Goal: Task Accomplishment & Management: Complete application form

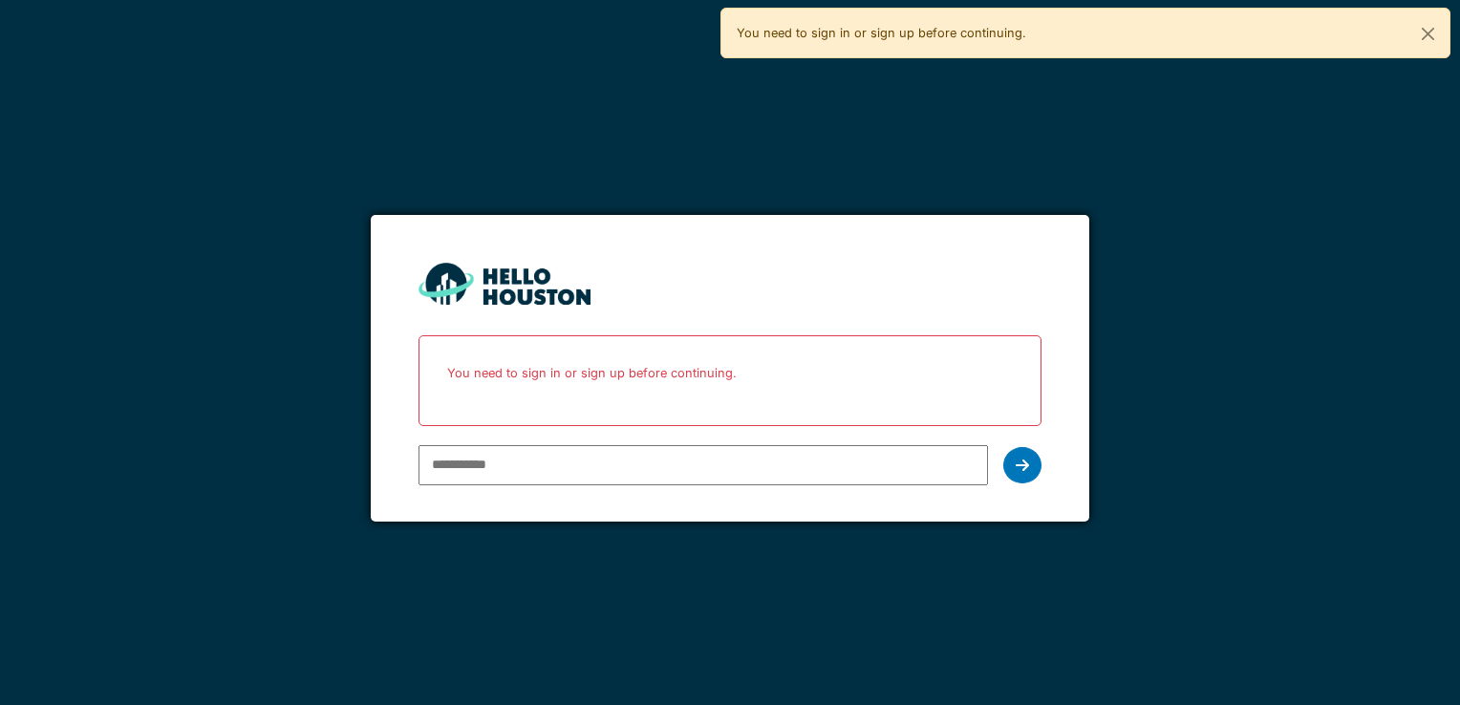
type input "**********"
click at [1034, 473] on div at bounding box center [1022, 465] width 38 height 36
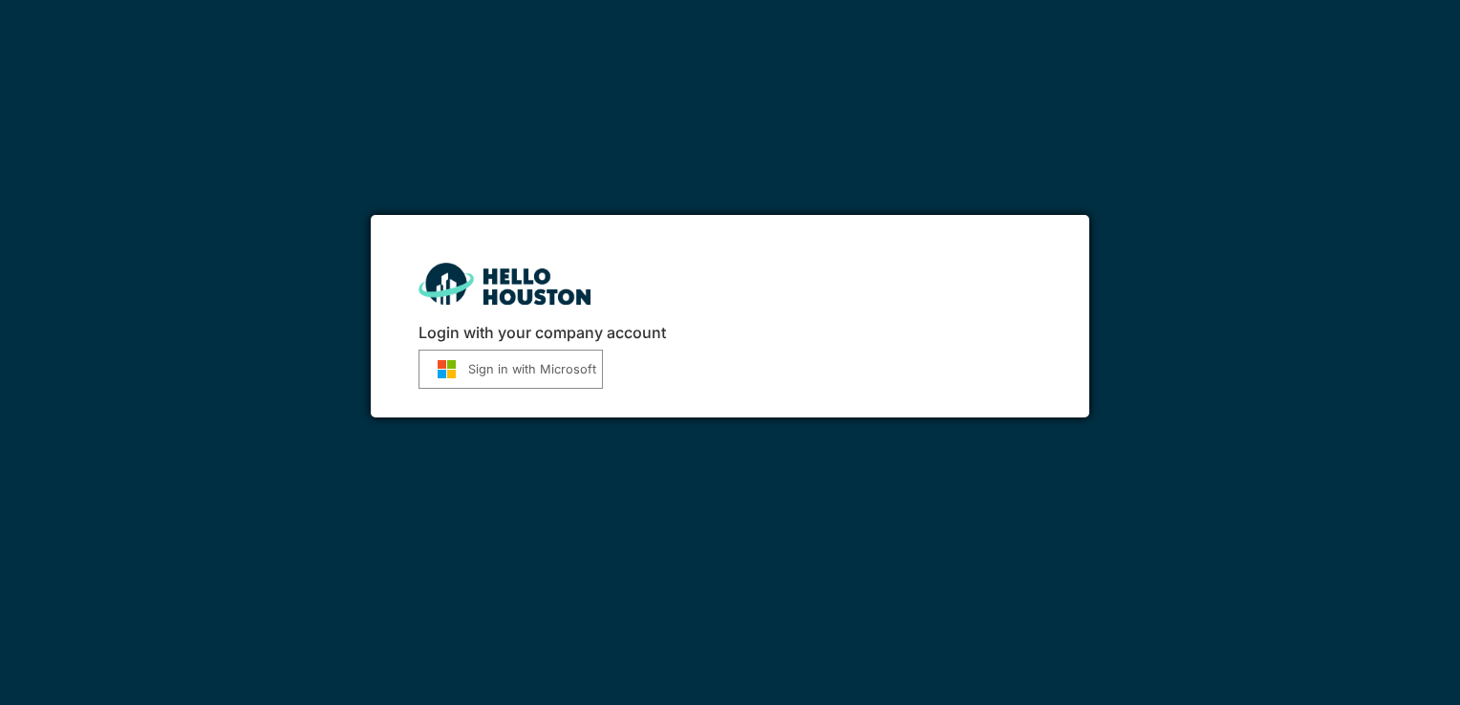
click at [490, 369] on button "Sign in with Microsoft" at bounding box center [511, 369] width 184 height 39
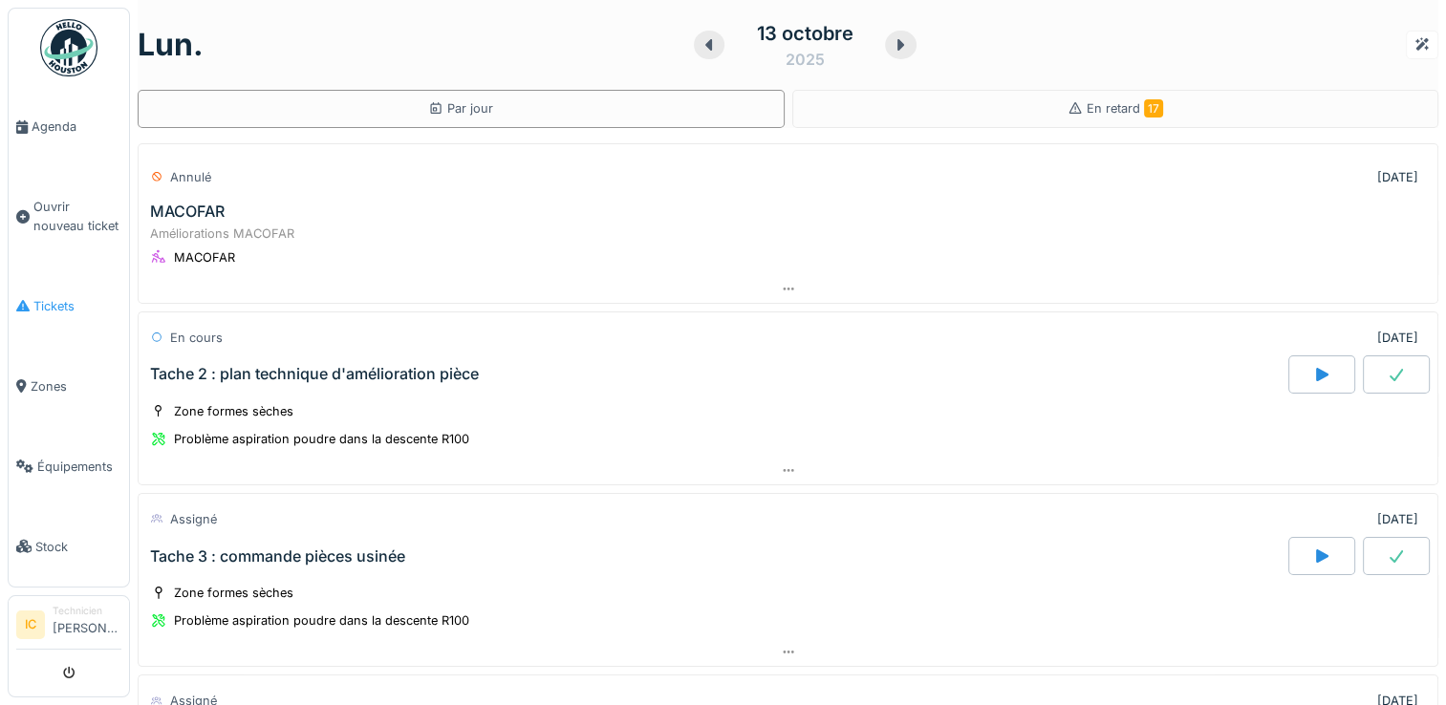
click at [47, 297] on span "Tickets" at bounding box center [77, 306] width 88 height 18
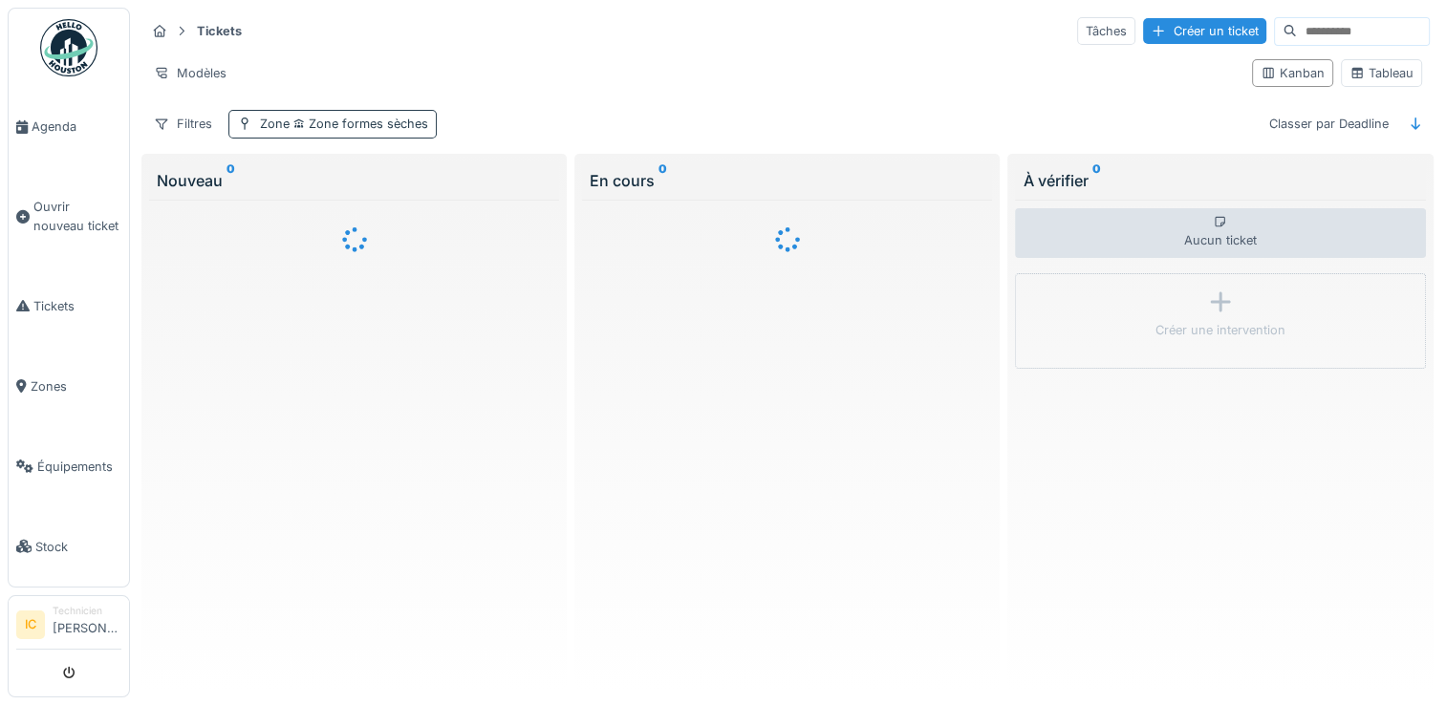
click at [336, 124] on span "Zone formes sèches" at bounding box center [359, 124] width 139 height 14
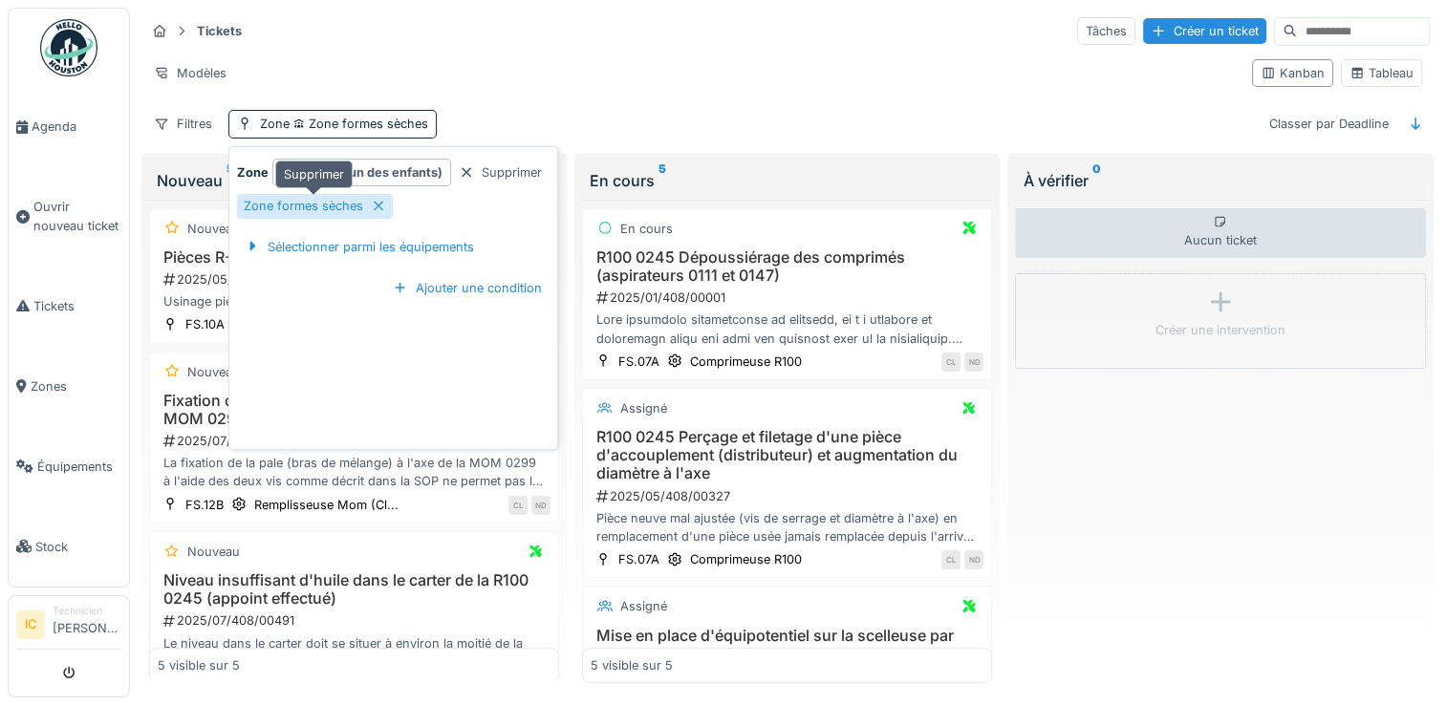
click at [380, 205] on icon at bounding box center [378, 206] width 15 height 12
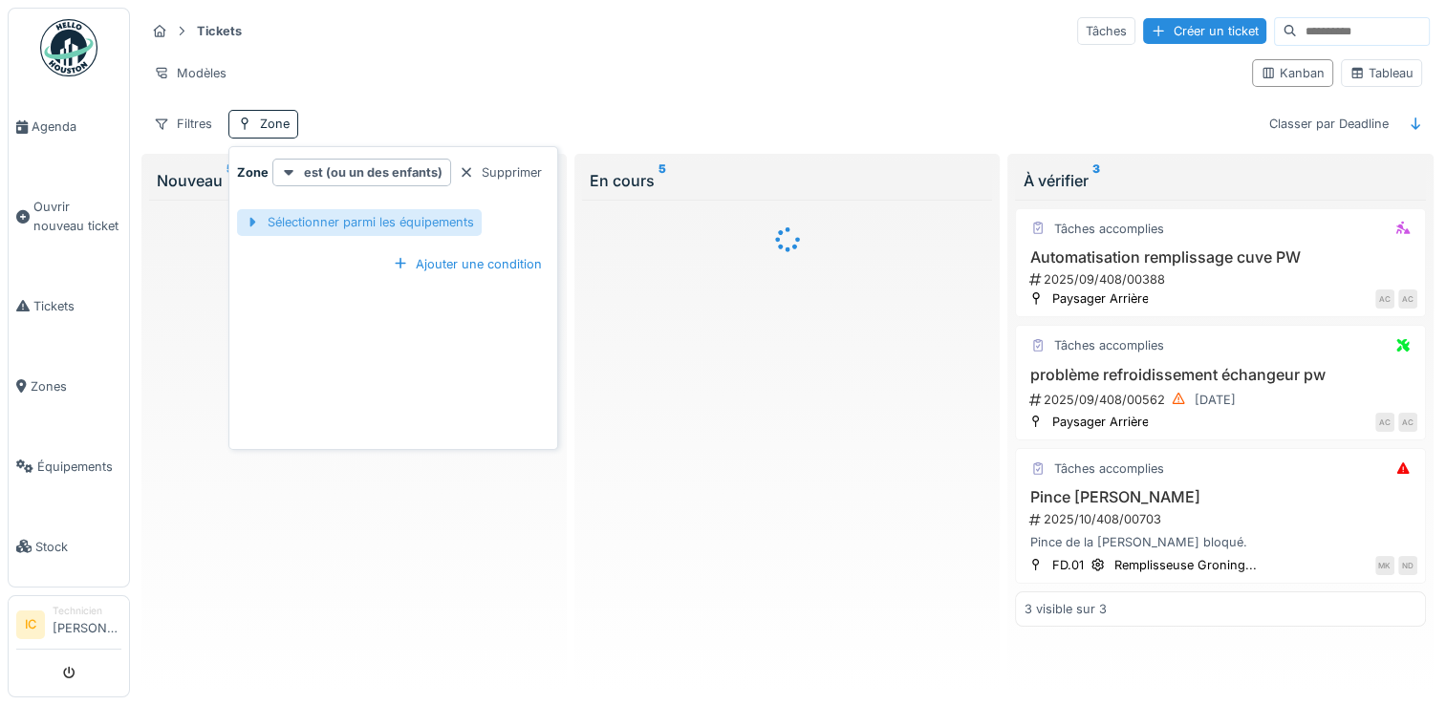
click at [359, 227] on div "Sélectionner parmi les équipements" at bounding box center [359, 222] width 245 height 26
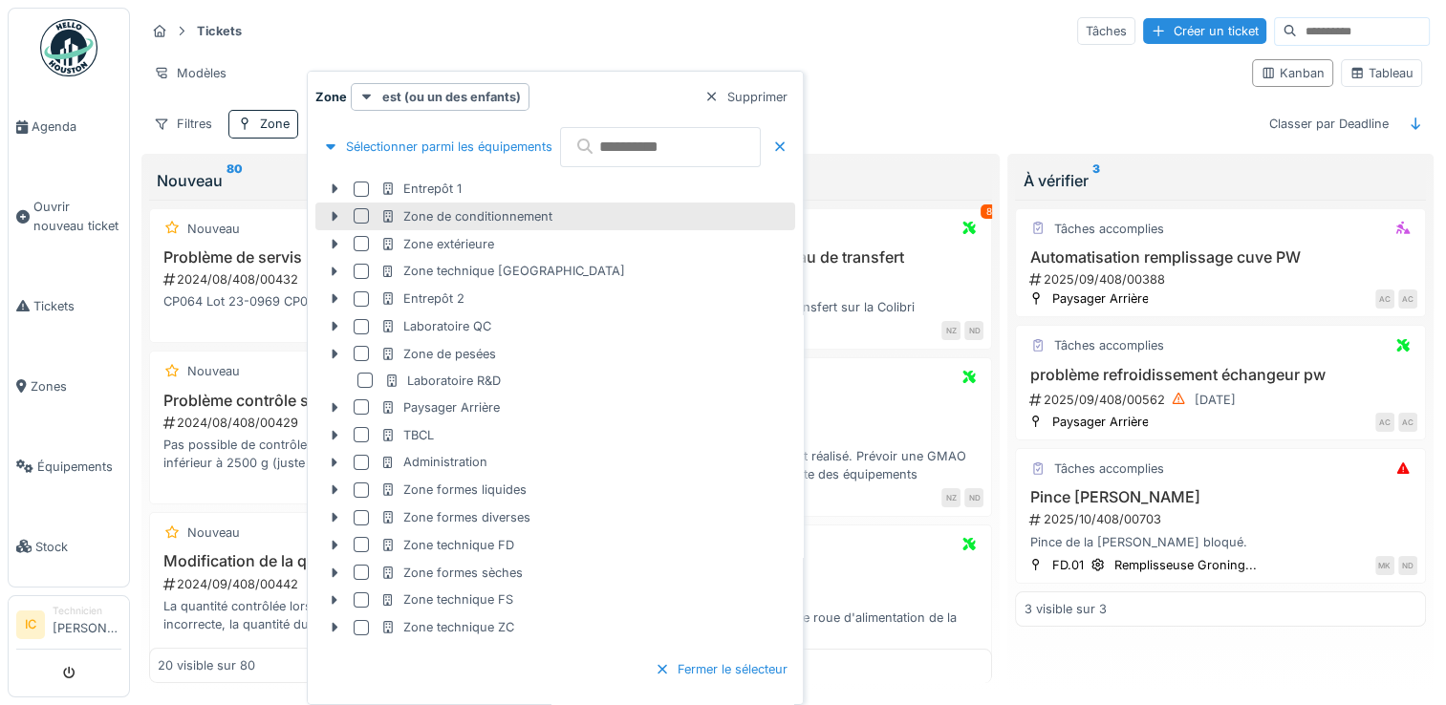
click at [489, 218] on div "Zone de conditionnement" at bounding box center [466, 216] width 172 height 18
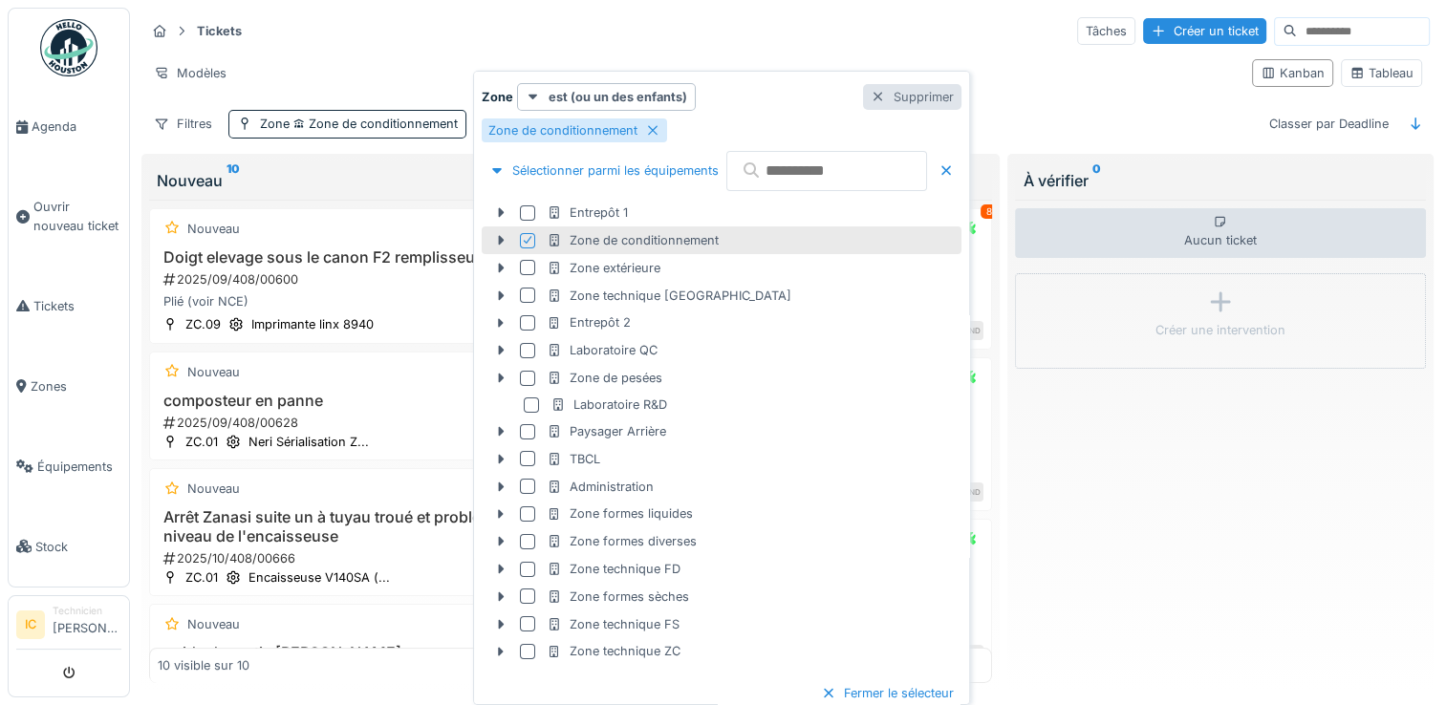
click at [886, 97] on div at bounding box center [878, 97] width 15 height 18
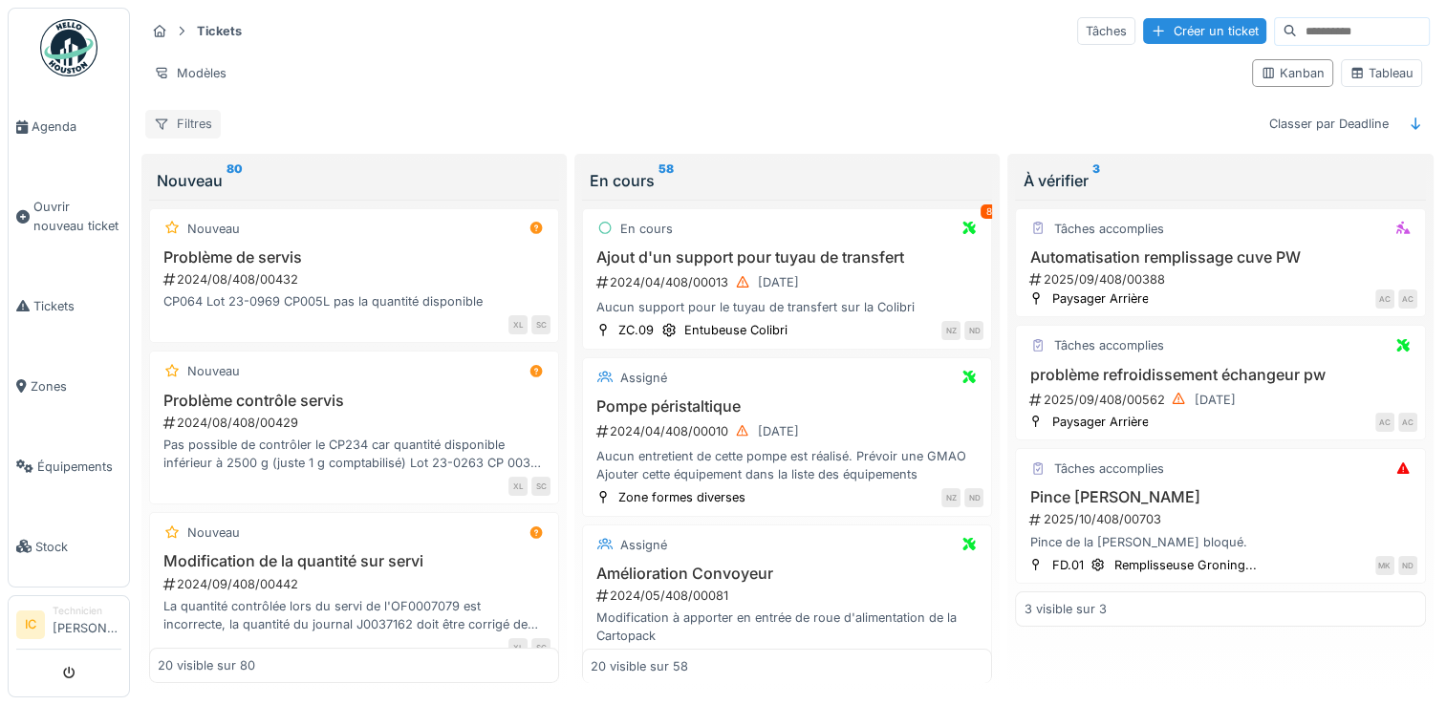
click at [188, 121] on div "Filtres" at bounding box center [182, 124] width 75 height 28
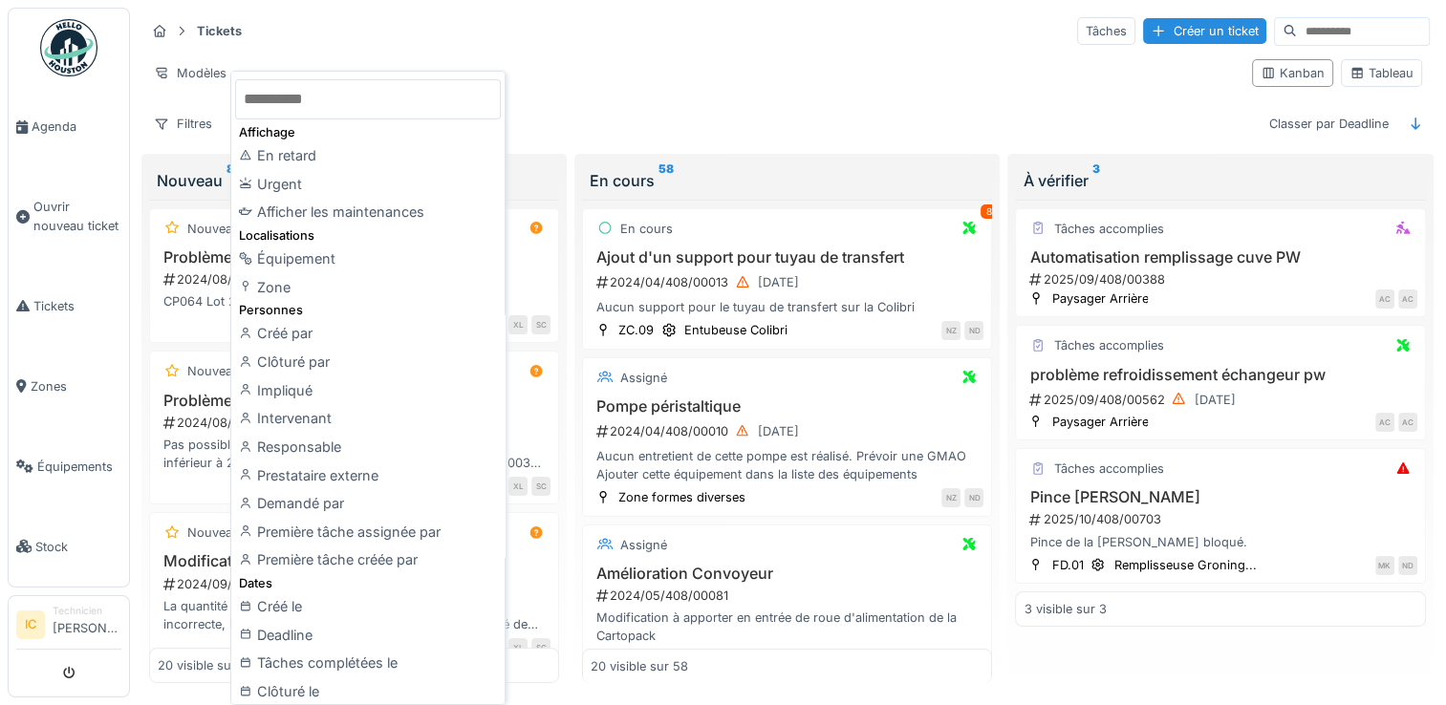
click at [589, 77] on div "Modèles" at bounding box center [690, 73] width 1091 height 28
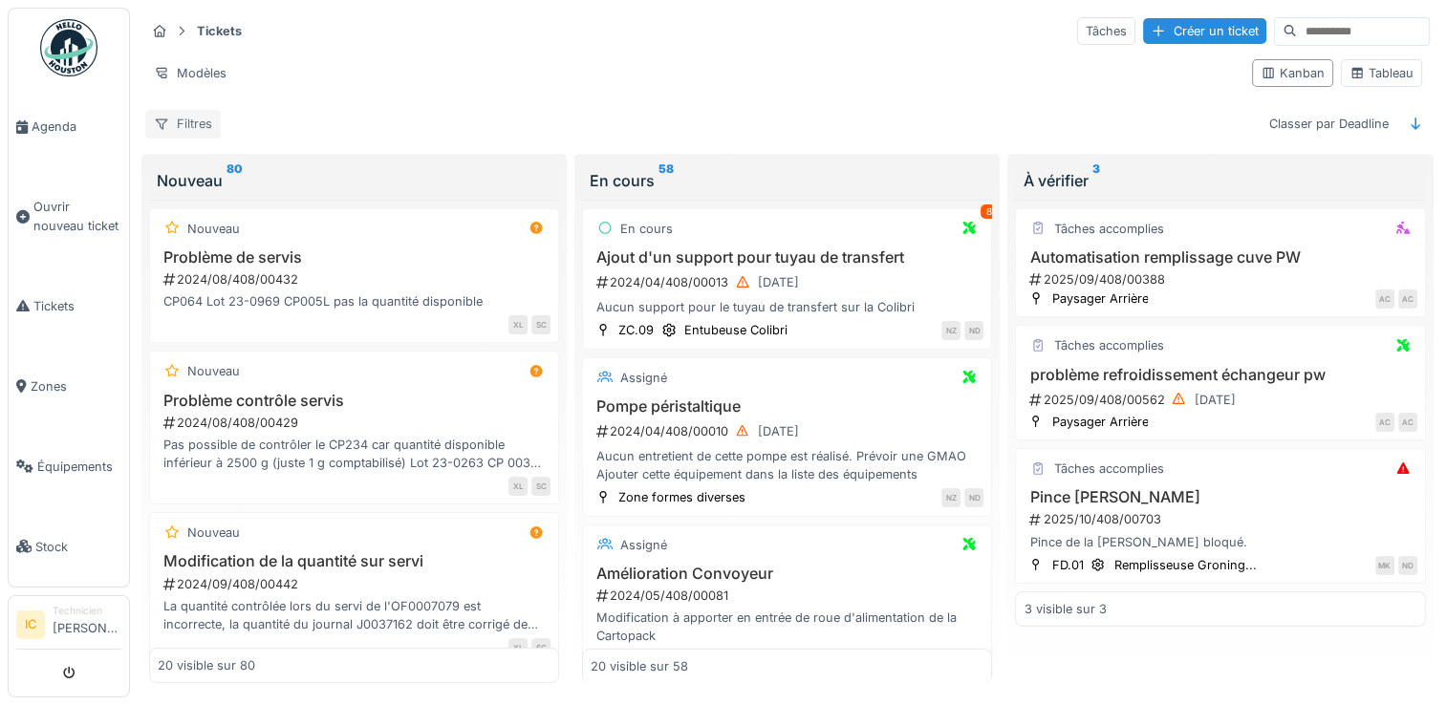
click at [210, 129] on div "Filtres" at bounding box center [182, 124] width 75 height 28
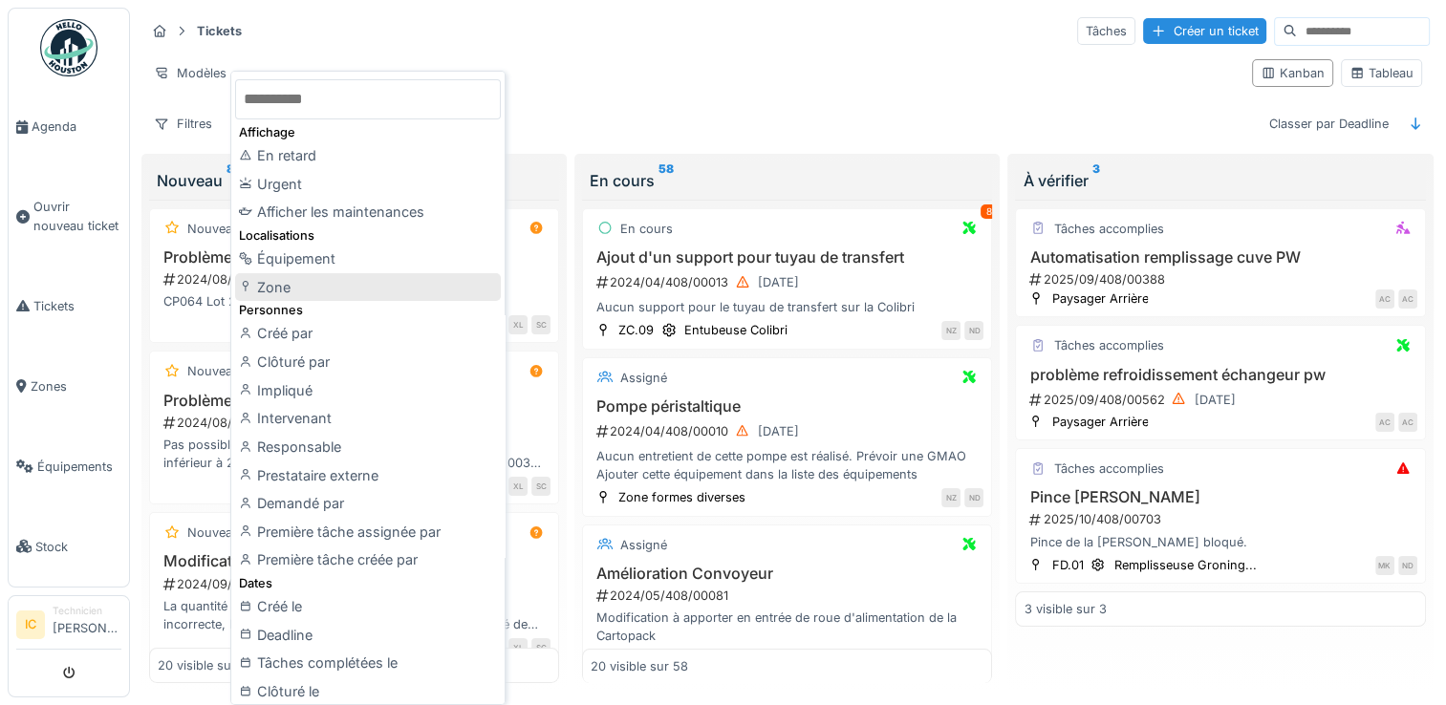
click at [307, 292] on div "Zone" at bounding box center [368, 287] width 266 height 29
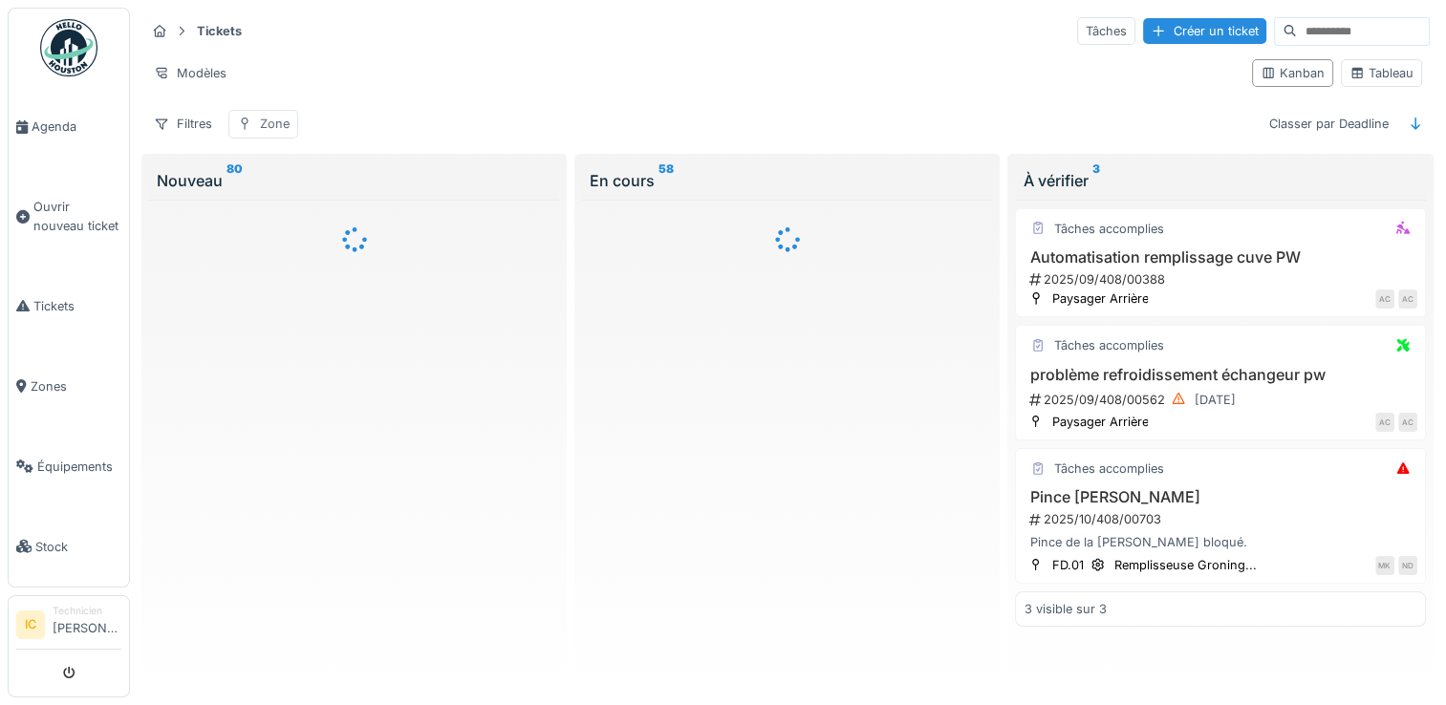
click at [281, 123] on div "Zone" at bounding box center [275, 124] width 30 height 18
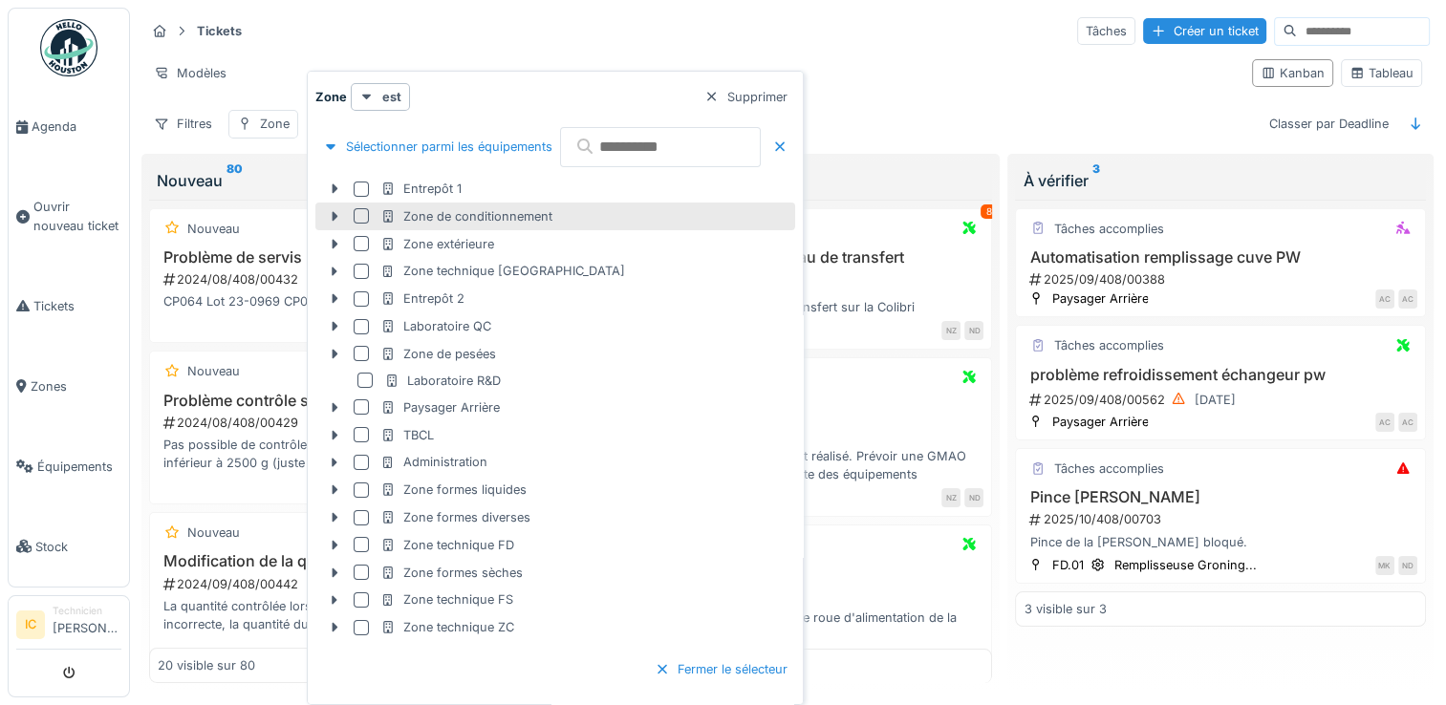
click at [434, 220] on div "Zone de conditionnement" at bounding box center [466, 216] width 172 height 18
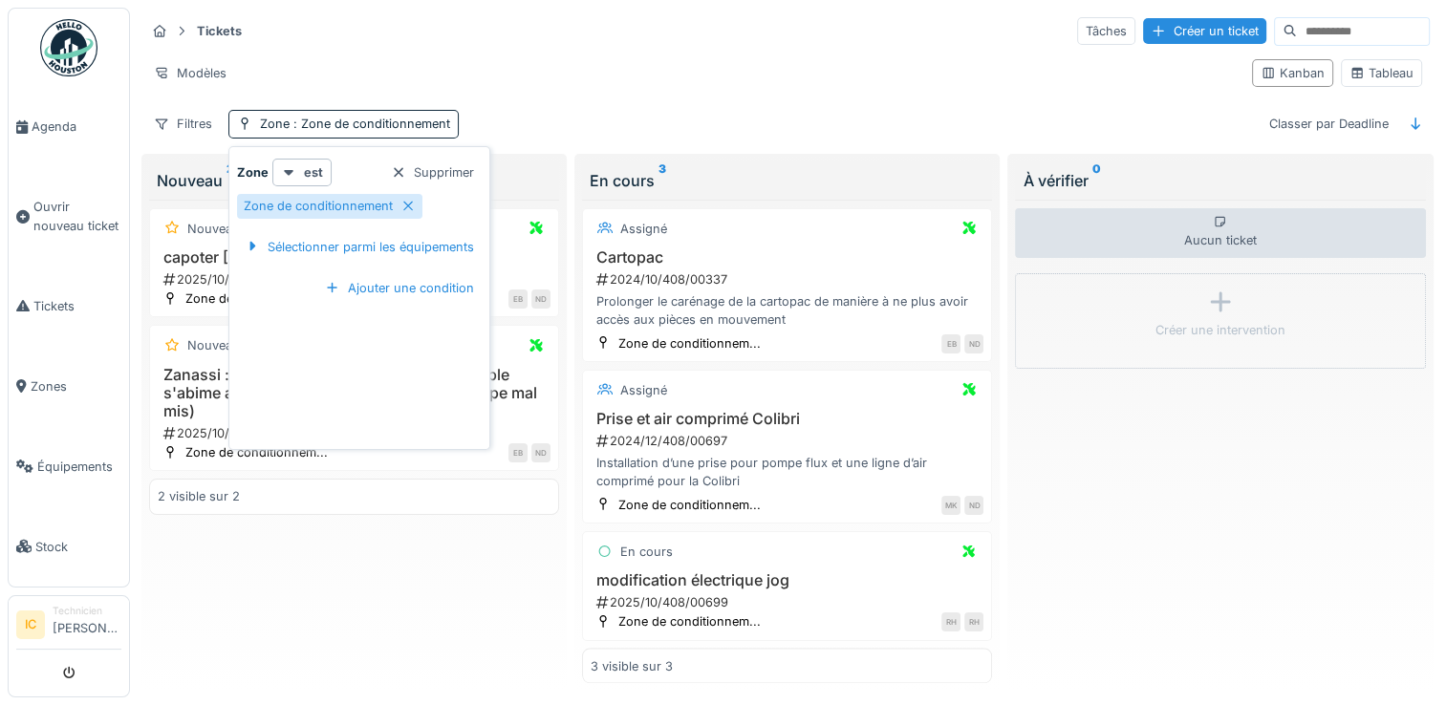
click at [622, 117] on div "Filtres Zone : Zone de conditionnement Classer par Deadline" at bounding box center [787, 124] width 1284 height 28
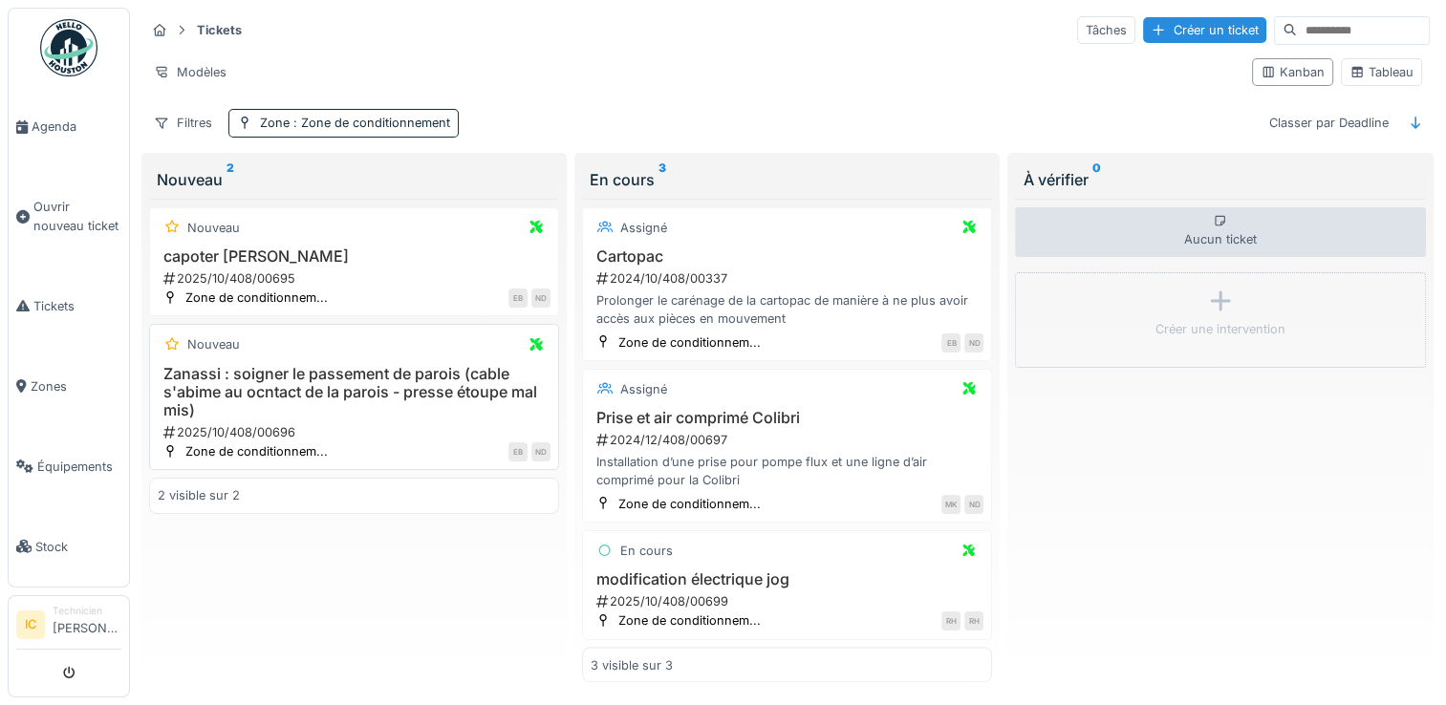
scroll to position [15, 0]
click at [350, 116] on span ": Zone de conditionnement" at bounding box center [370, 123] width 161 height 14
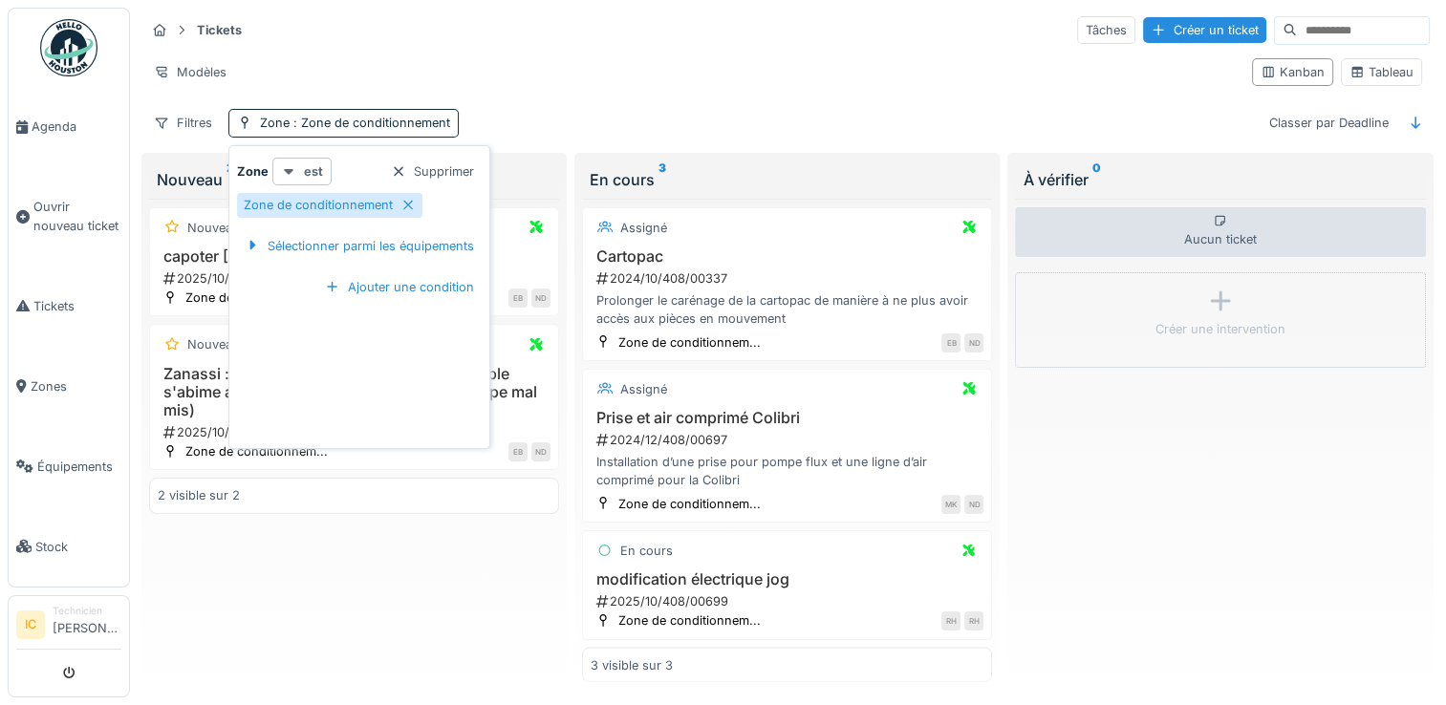
click at [298, 159] on div "est" at bounding box center [301, 172] width 59 height 28
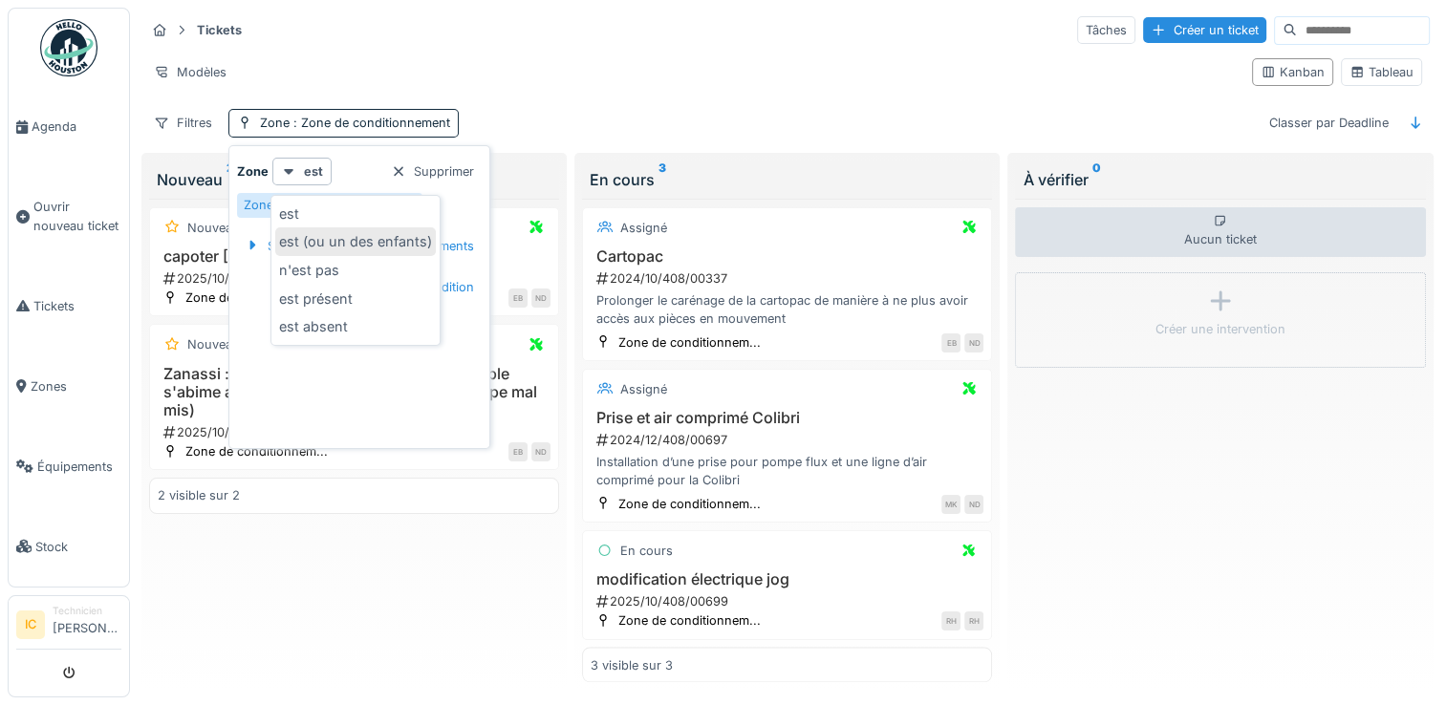
click at [340, 227] on div "est (ou un des enfants)" at bounding box center [355, 241] width 161 height 29
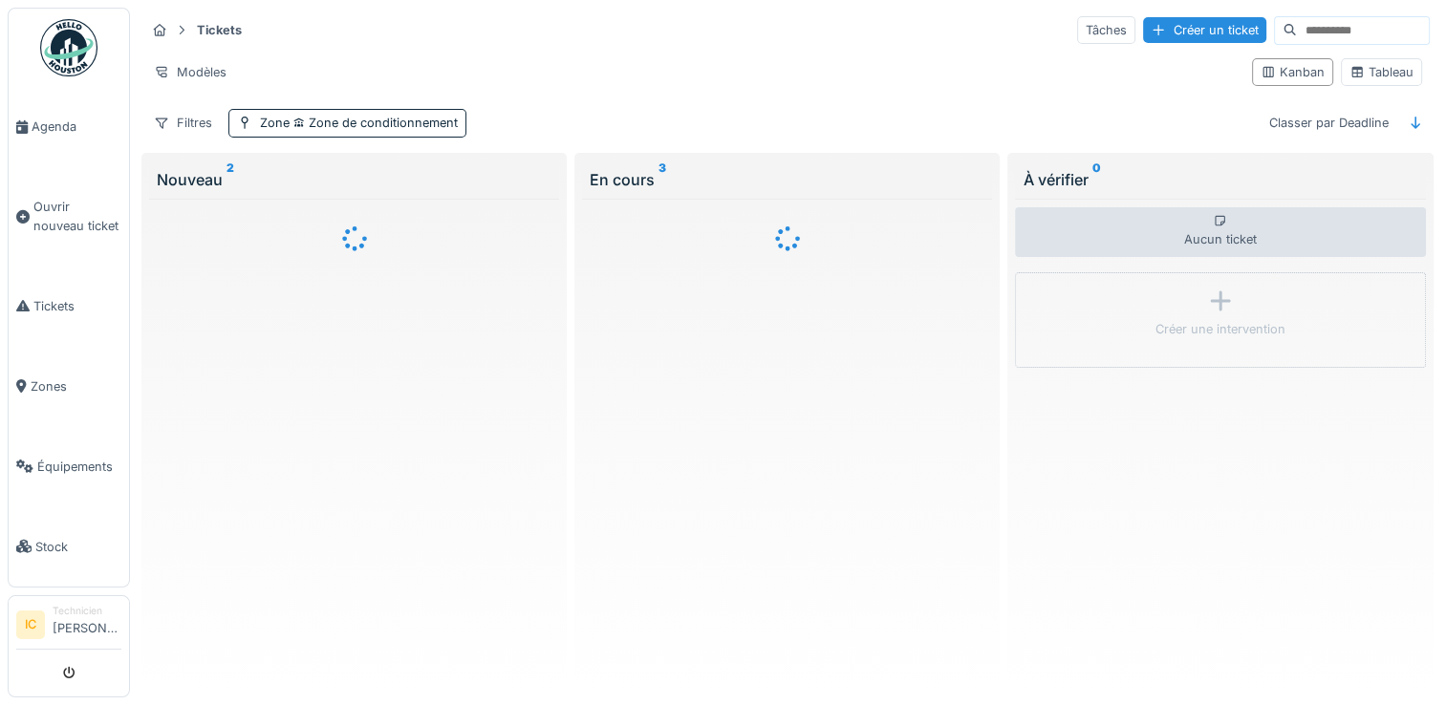
click at [660, 78] on div "Tickets Tâches Créer un ticket Modèles Kanban Tableau Filtres Zone Zone de cond…" at bounding box center [788, 76] width 1300 height 139
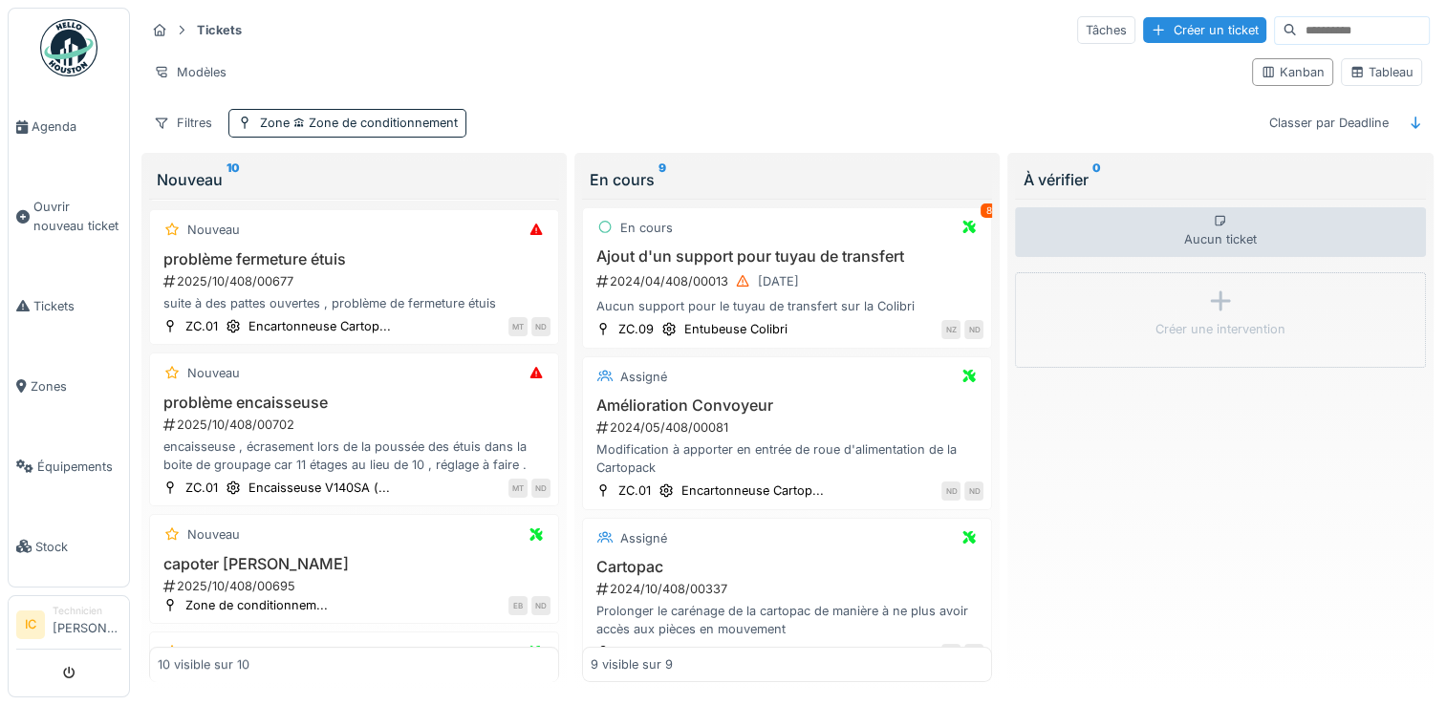
scroll to position [993, 0]
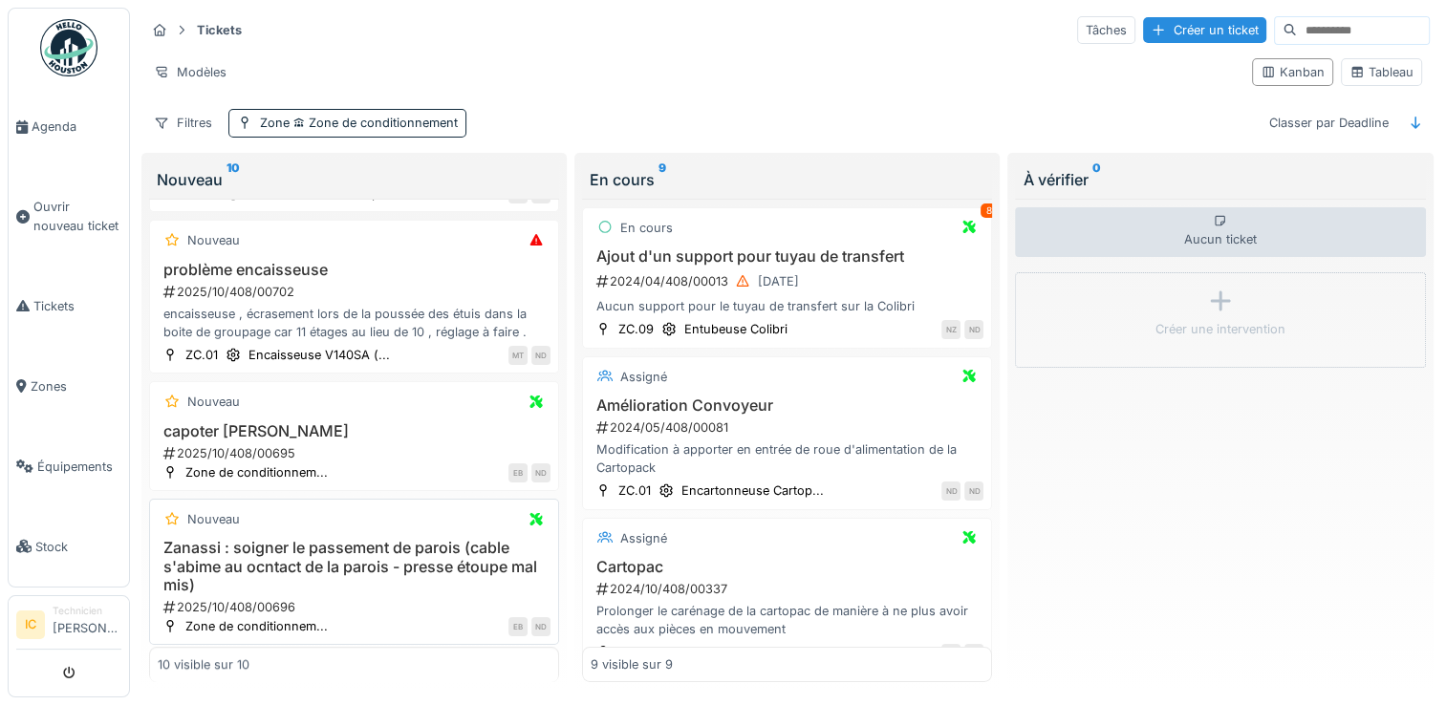
click at [291, 539] on h3 "Zanassi : soigner le passement de parois (cable s'abime au ocntact de la parois…" at bounding box center [354, 566] width 393 height 55
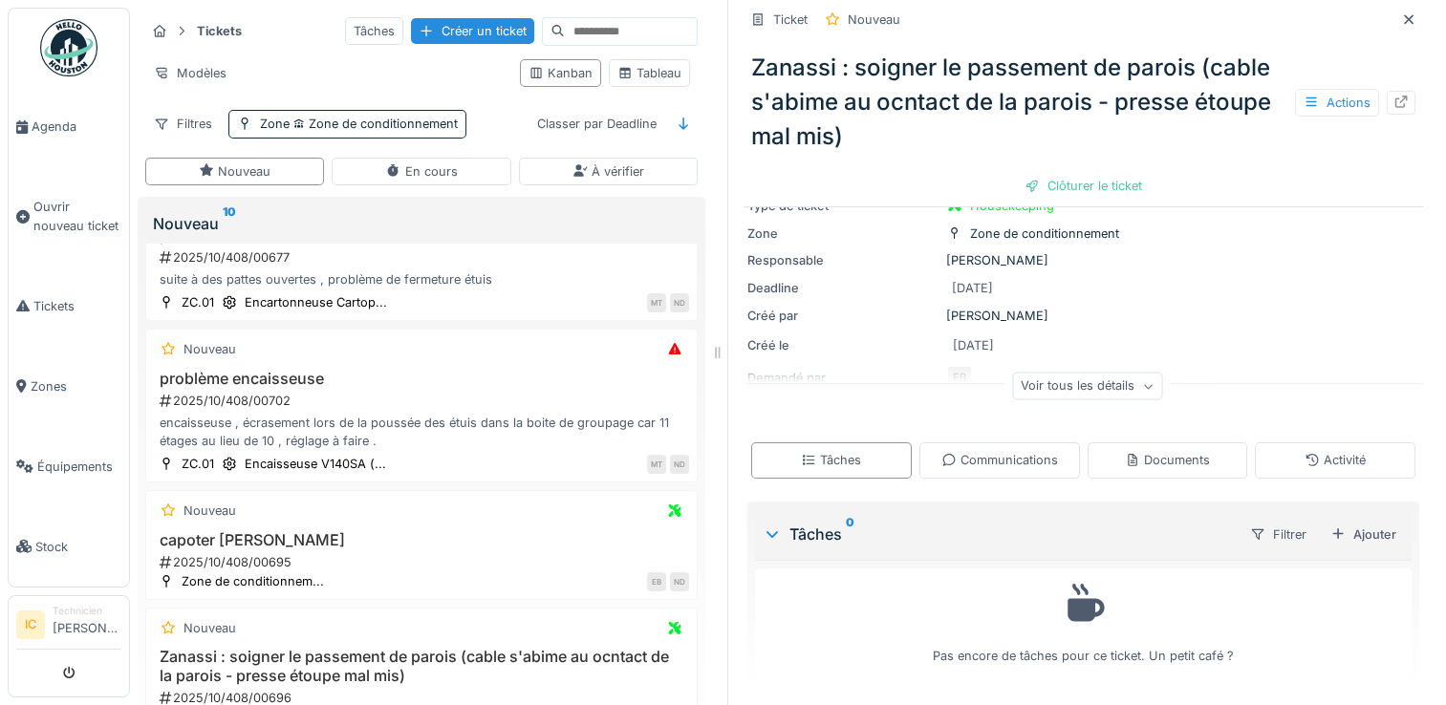
scroll to position [82, 0]
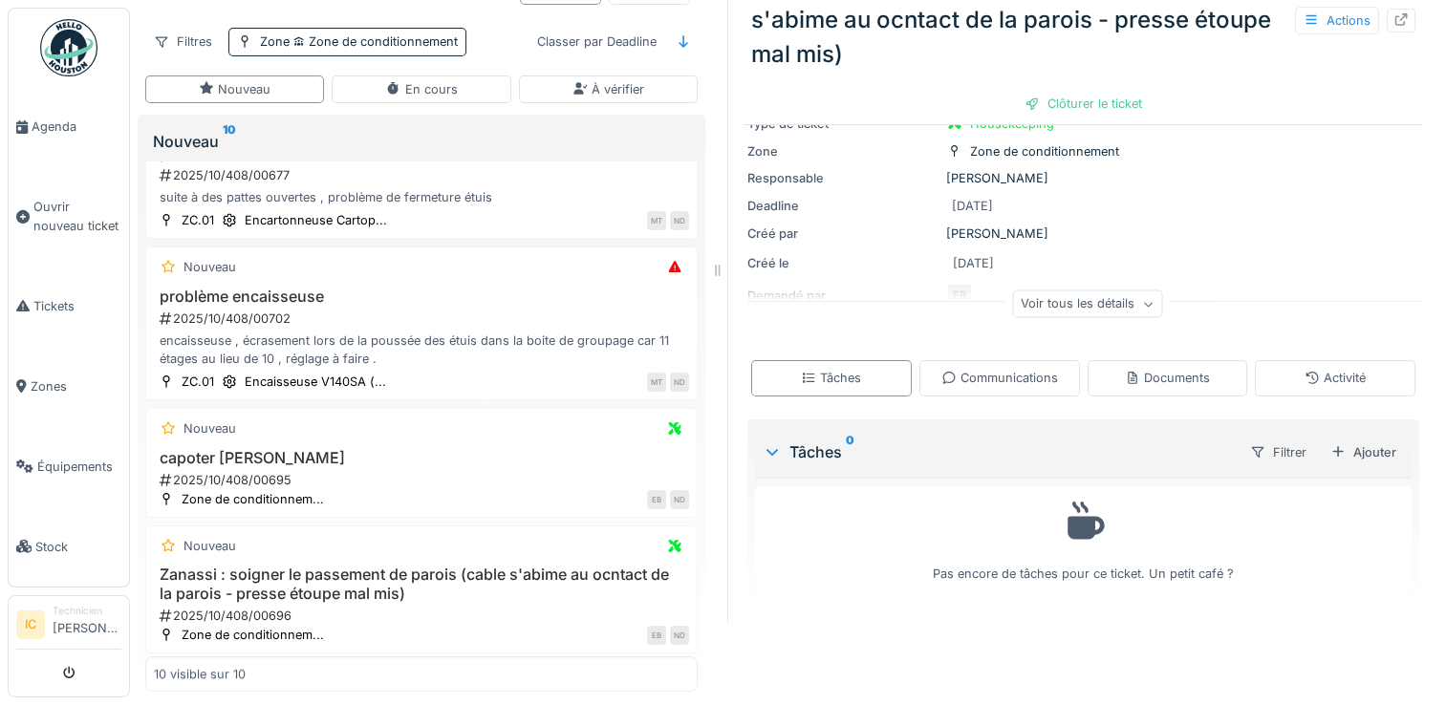
click at [1066, 291] on div "Voir tous les détails" at bounding box center [1087, 305] width 150 height 28
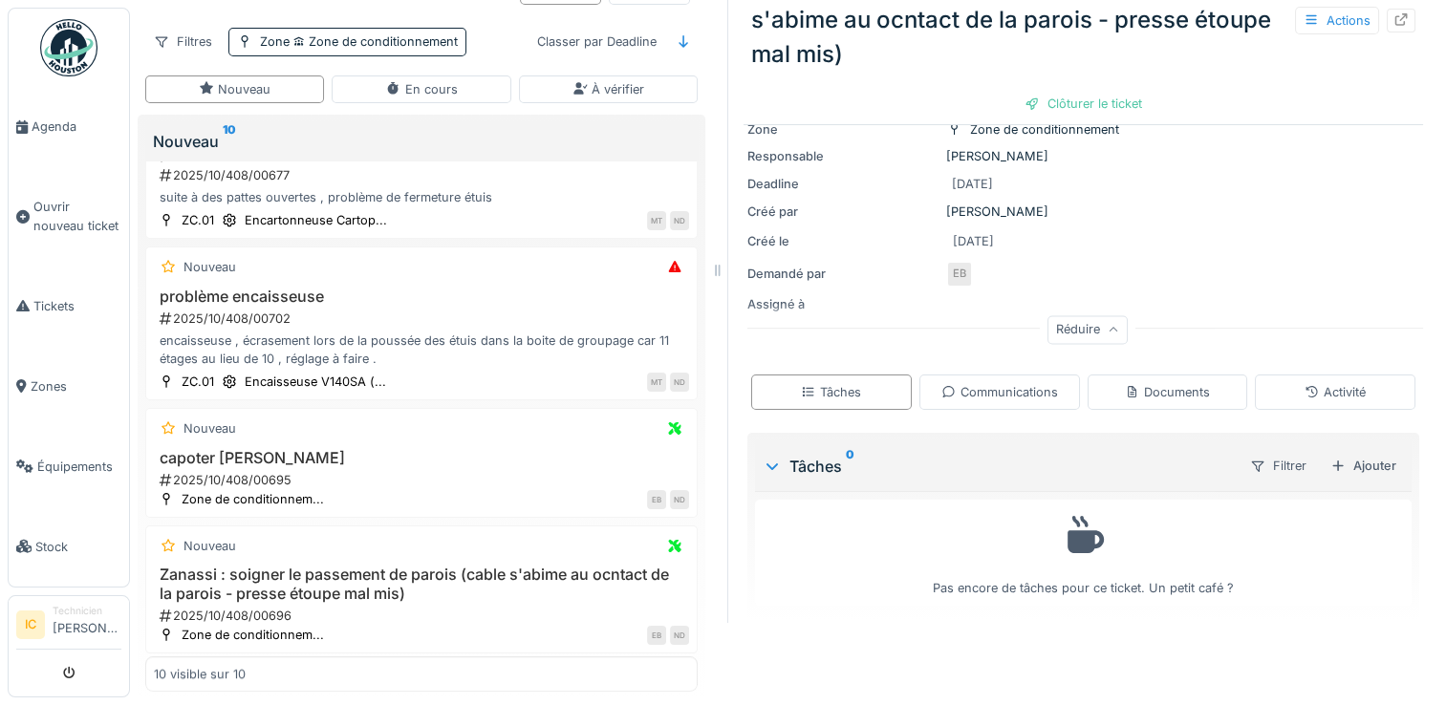
scroll to position [126, 0]
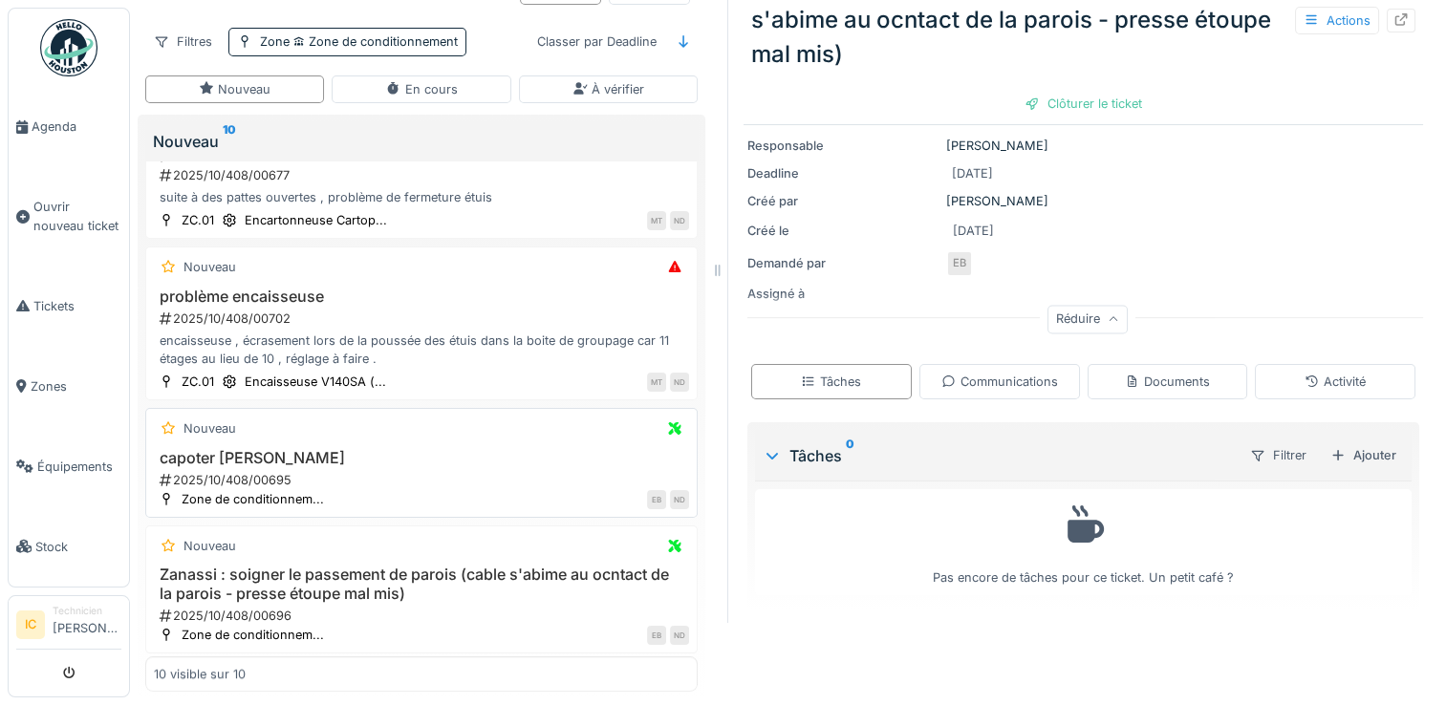
click at [260, 449] on h3 "capoter pignon Zanassi" at bounding box center [421, 458] width 535 height 18
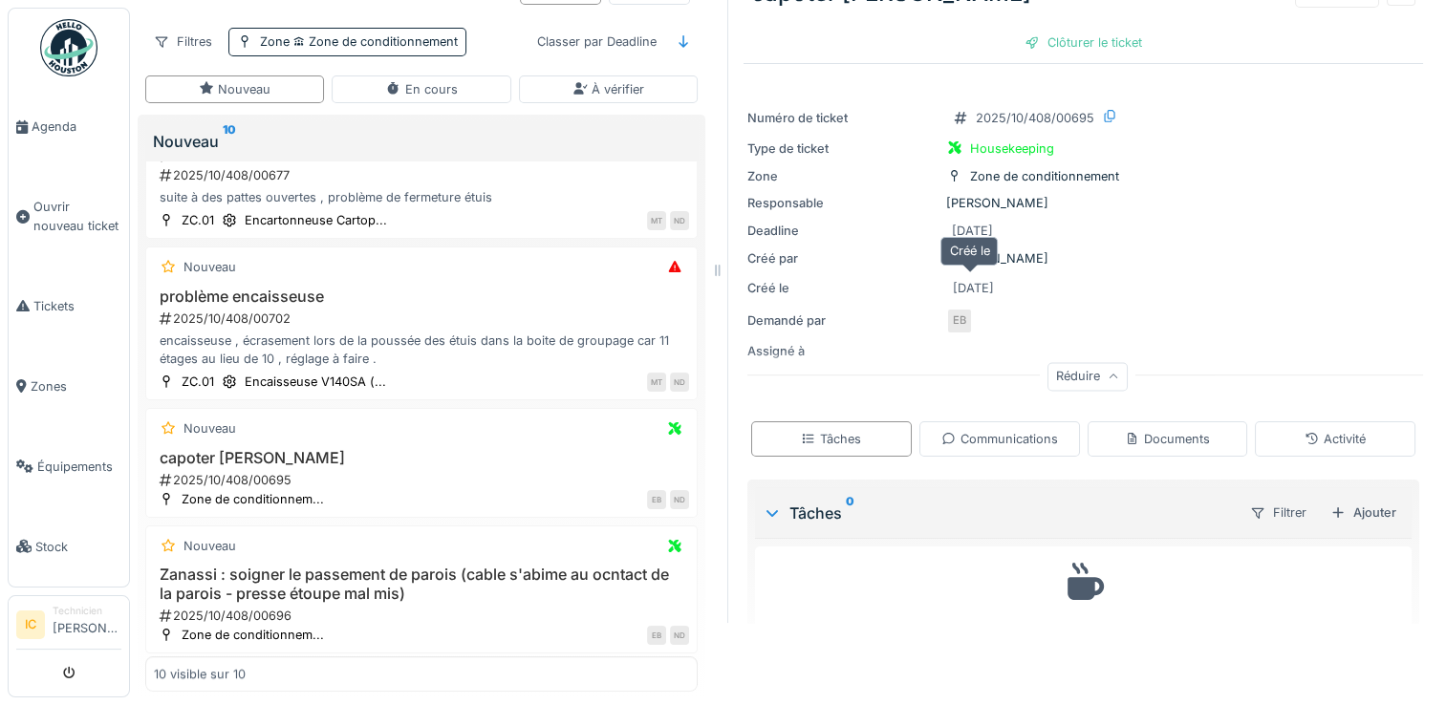
scroll to position [57, 0]
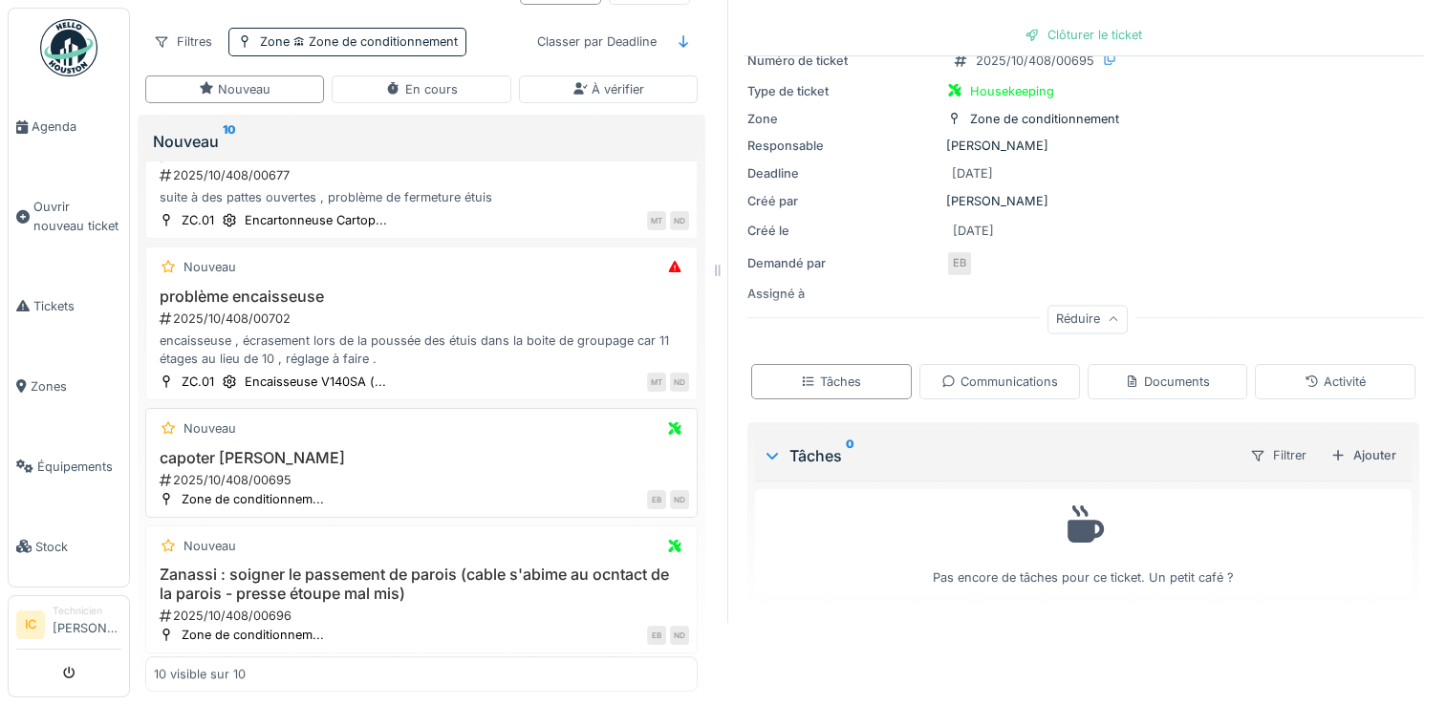
click at [271, 449] on h3 "capoter pignon Zanassi" at bounding box center [421, 458] width 535 height 18
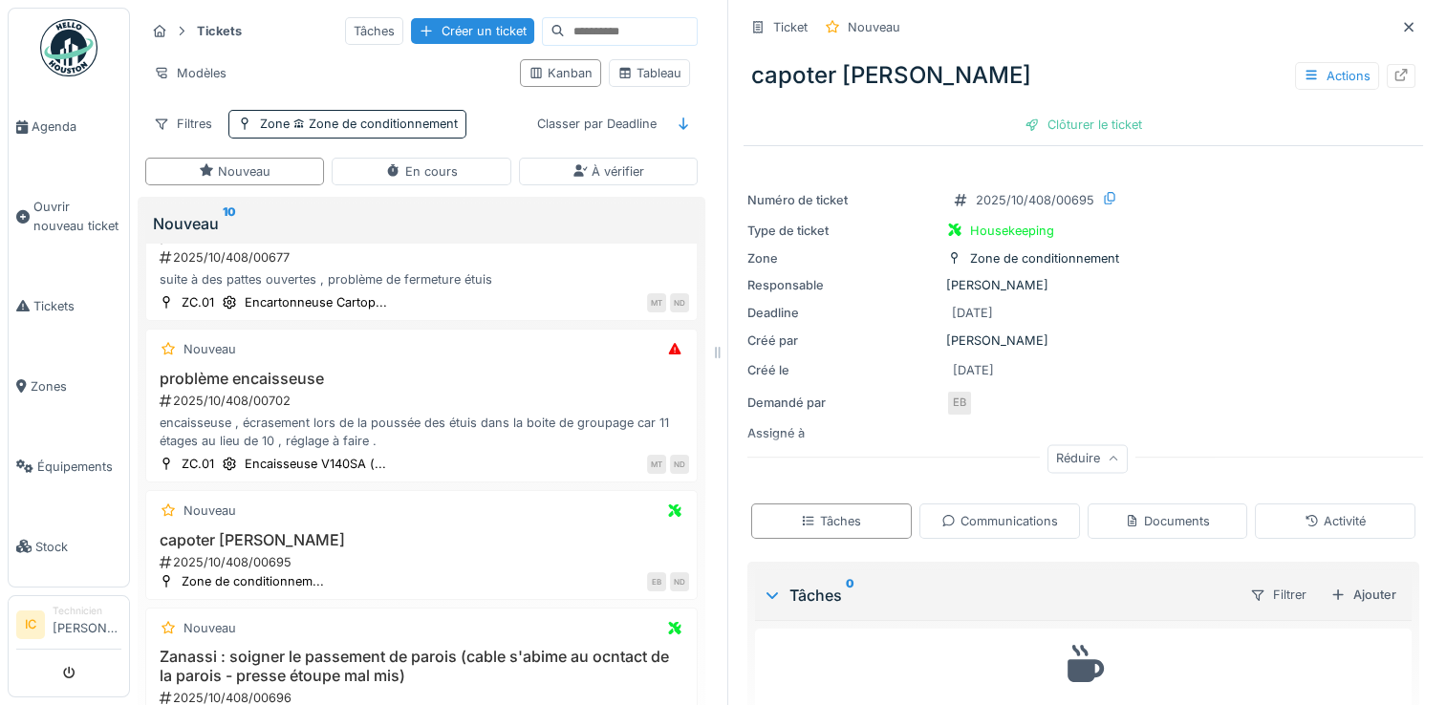
scroll to position [0, 0]
click at [1401, 32] on icon at bounding box center [1408, 27] width 15 height 12
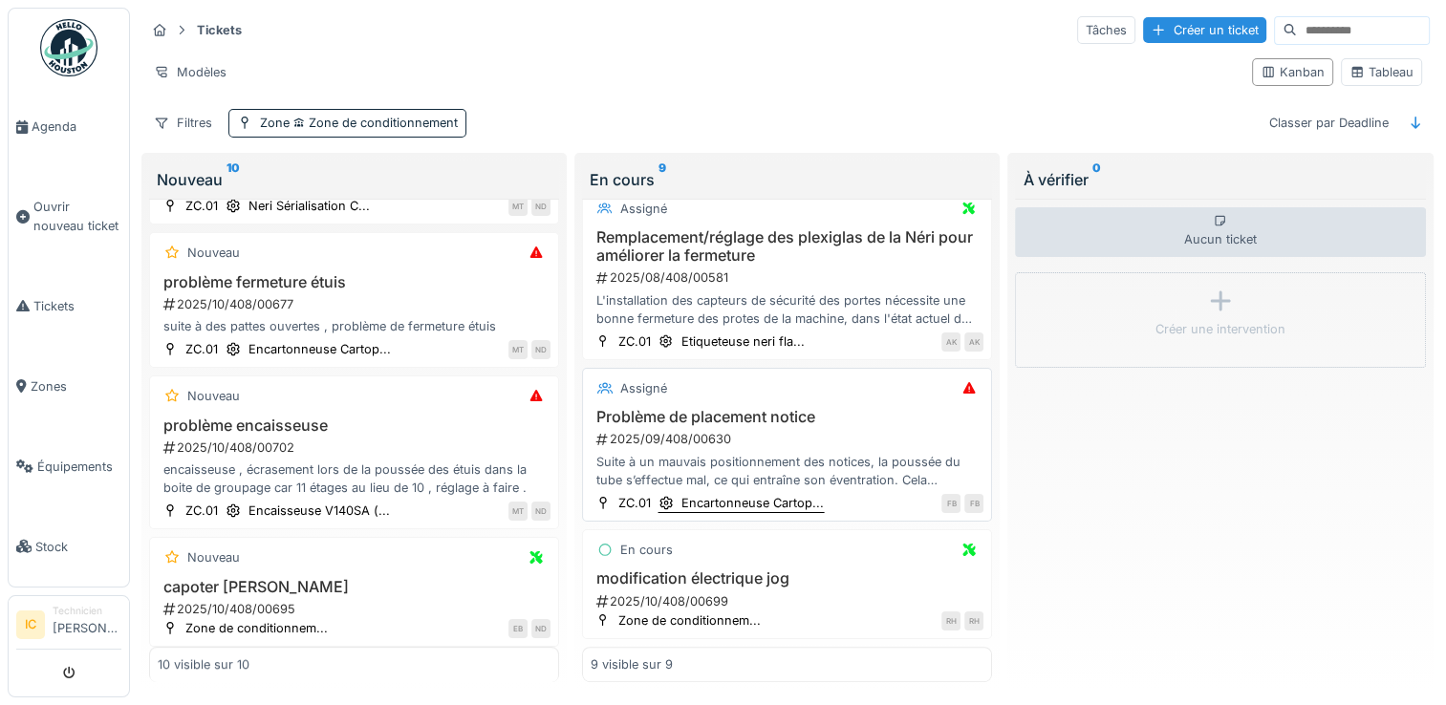
scroll to position [15, 0]
click at [687, 570] on h3 "modification électrique jog" at bounding box center [787, 579] width 393 height 18
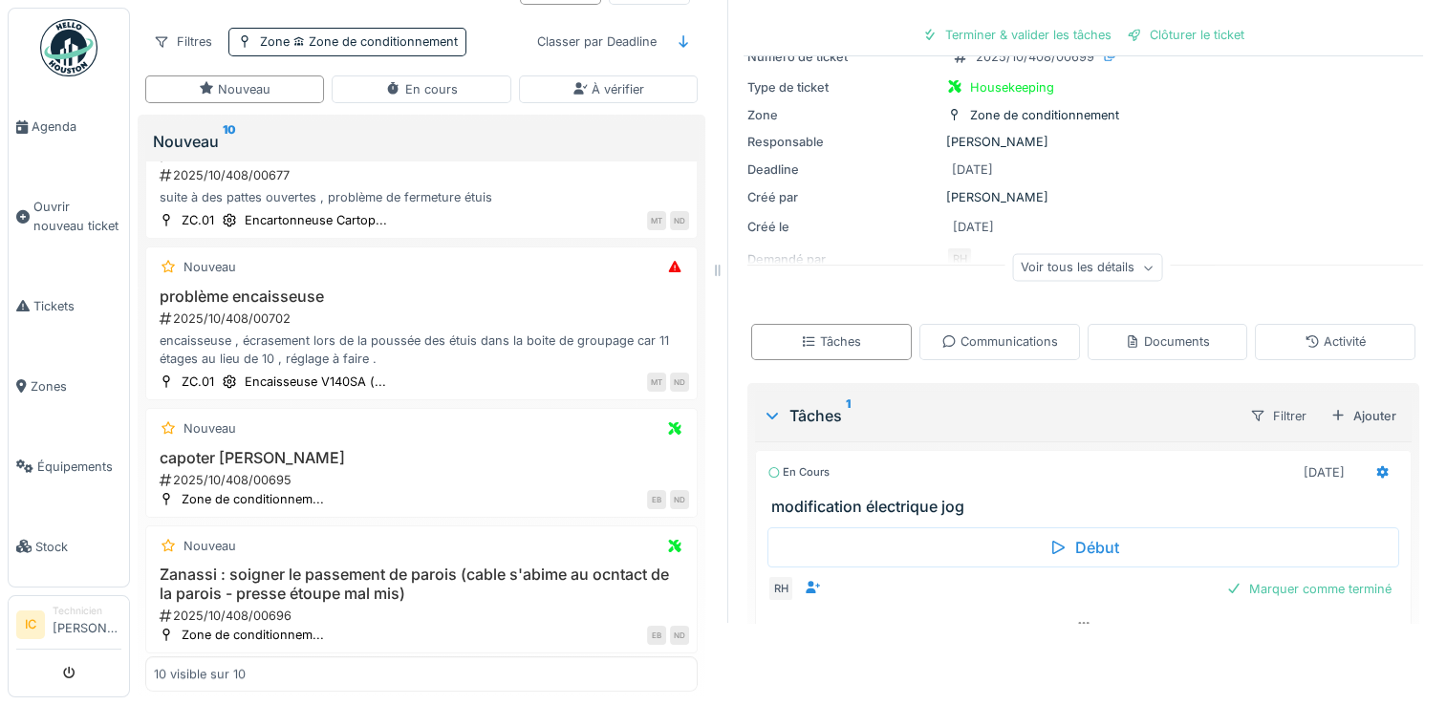
scroll to position [141, 0]
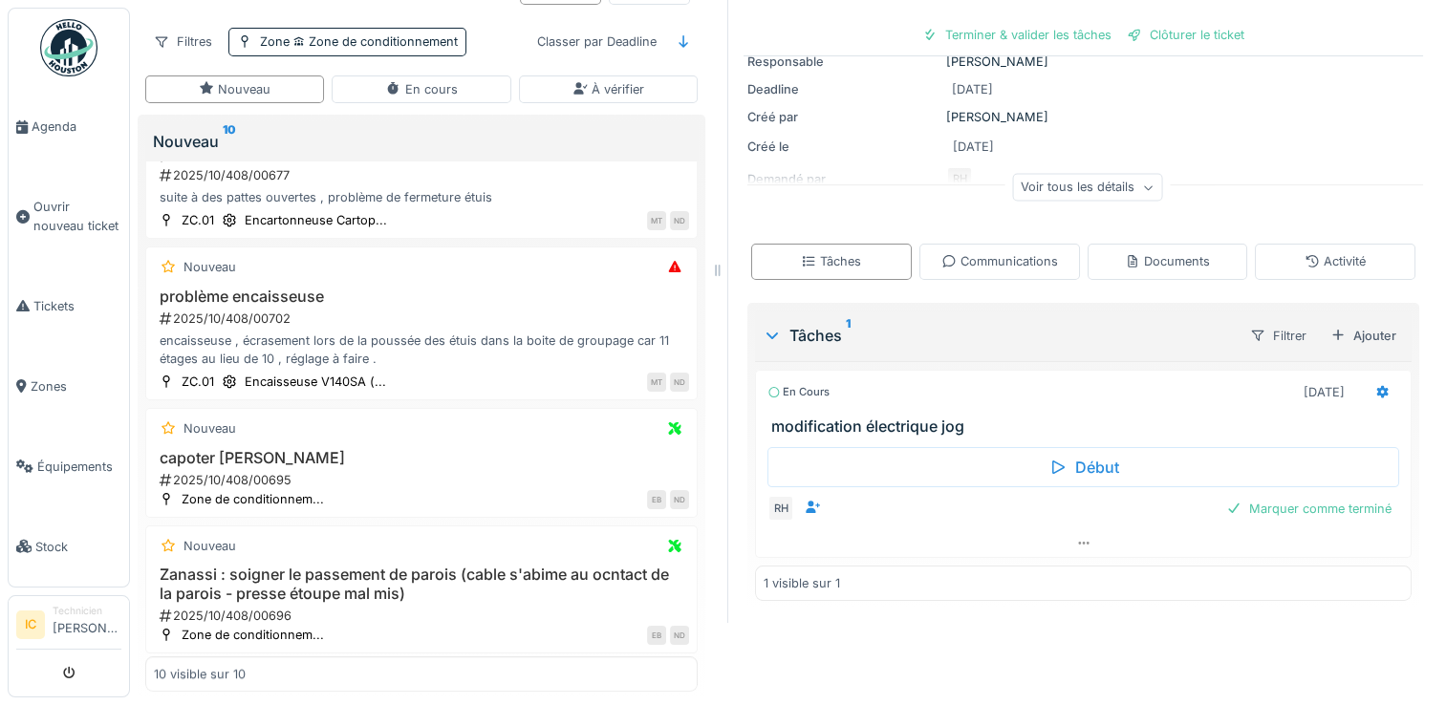
click at [1124, 182] on div "Voir tous les détails" at bounding box center [1087, 188] width 150 height 28
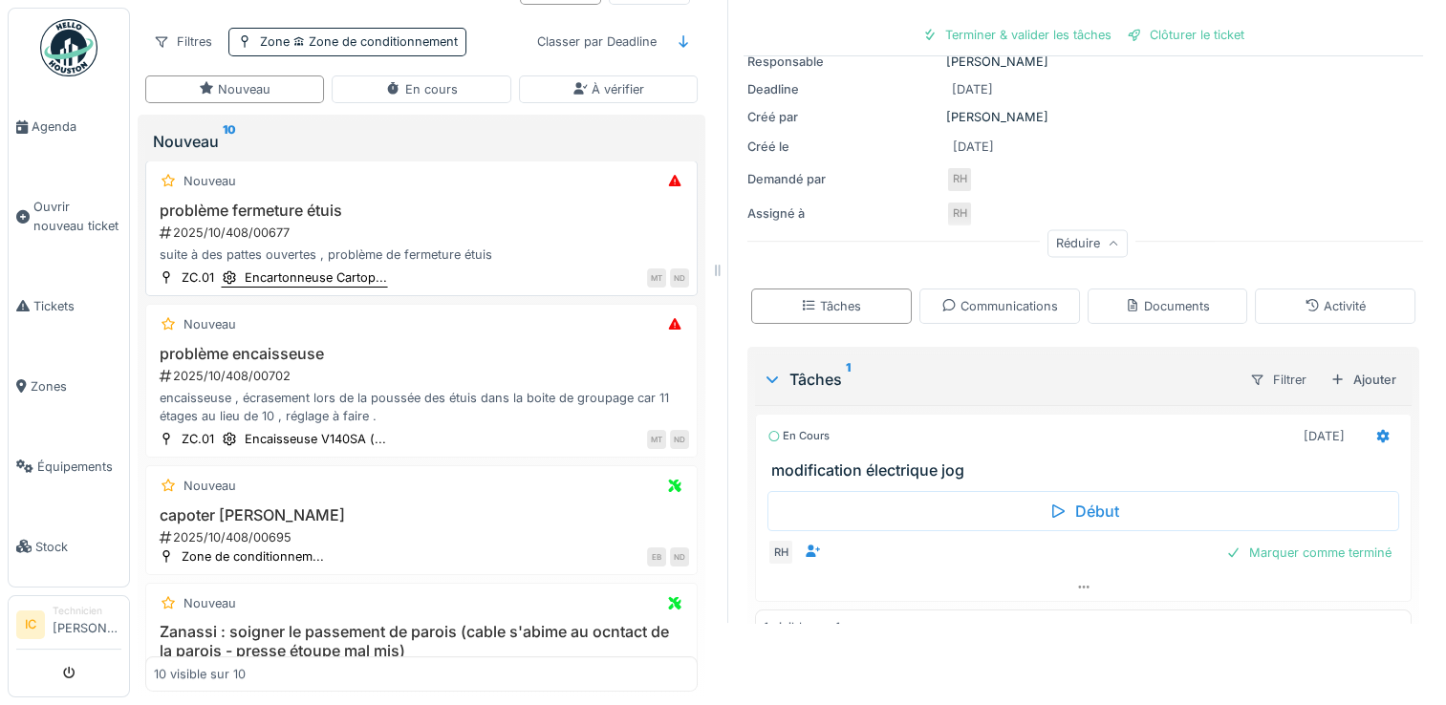
scroll to position [860, 0]
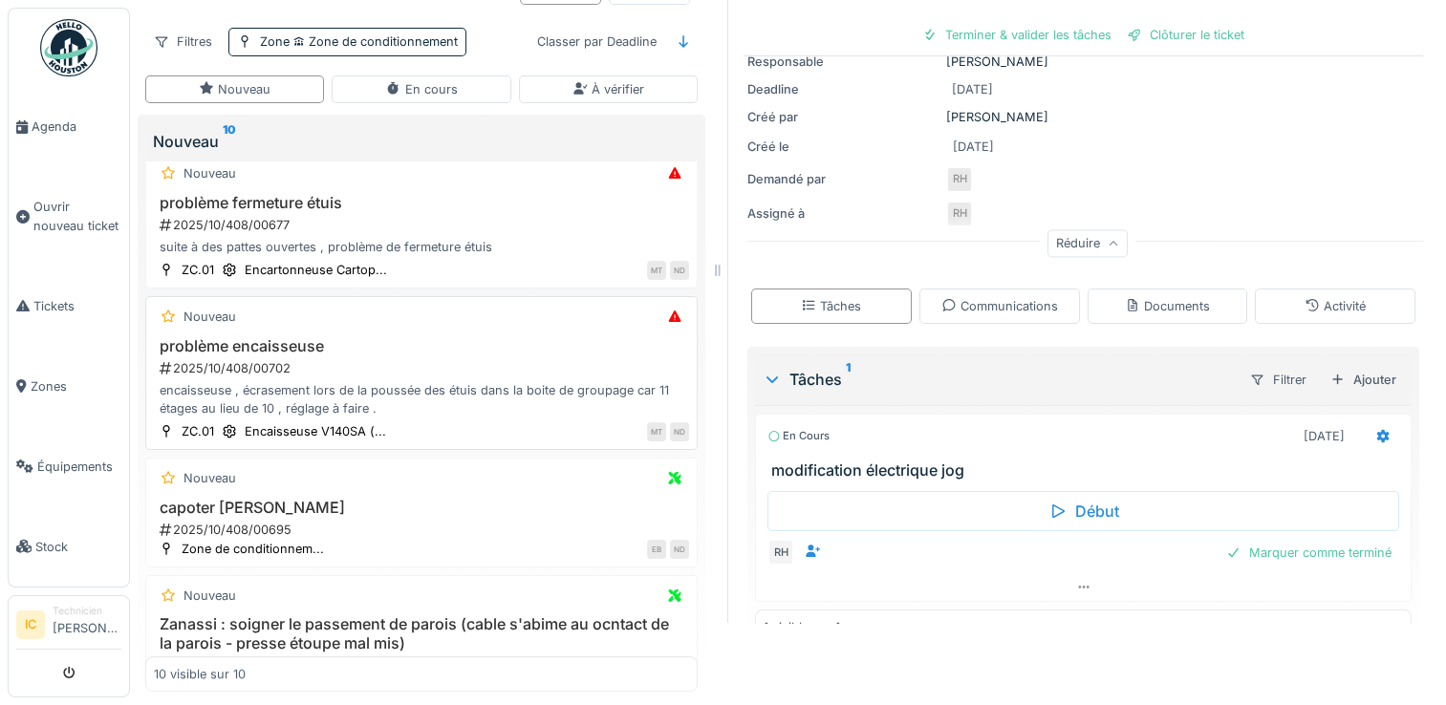
click at [260, 337] on h3 "problème encaisseuse" at bounding box center [421, 346] width 535 height 18
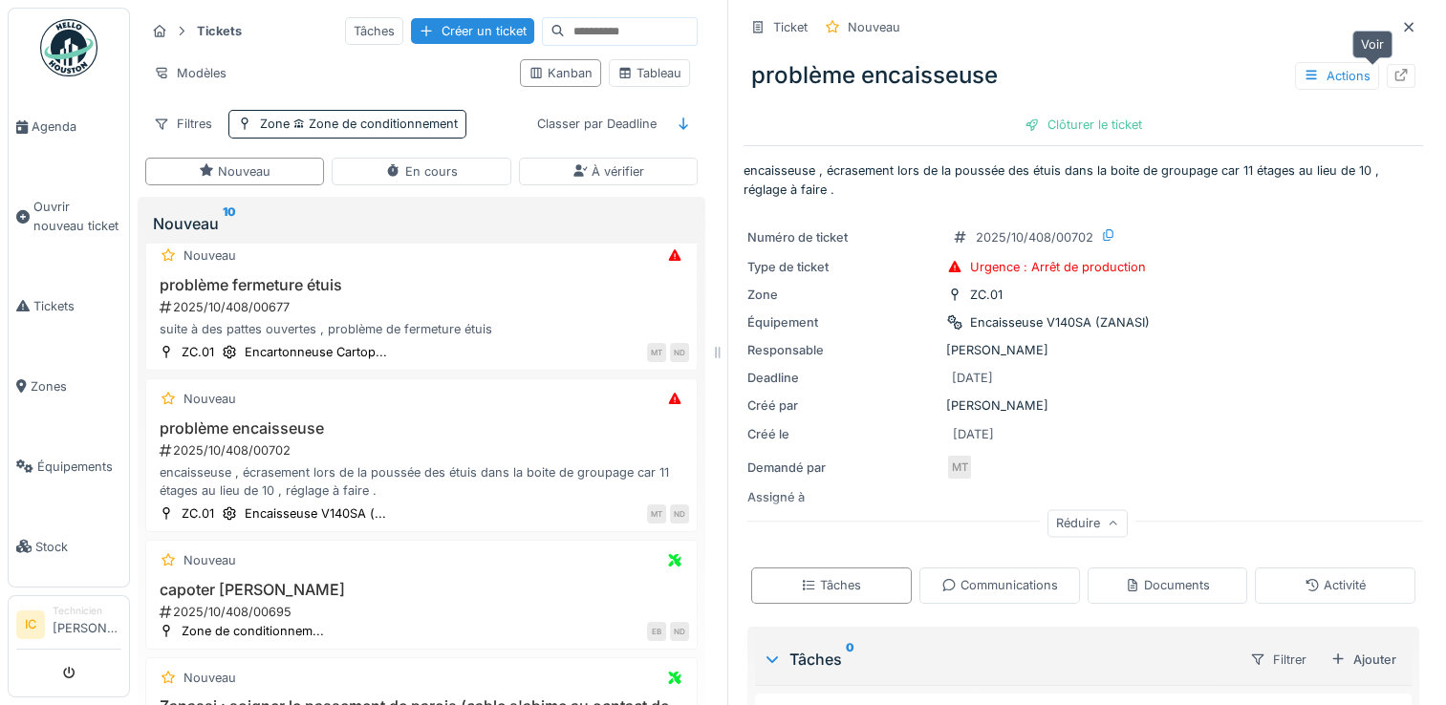
click at [1393, 68] on div at bounding box center [1400, 76] width 15 height 18
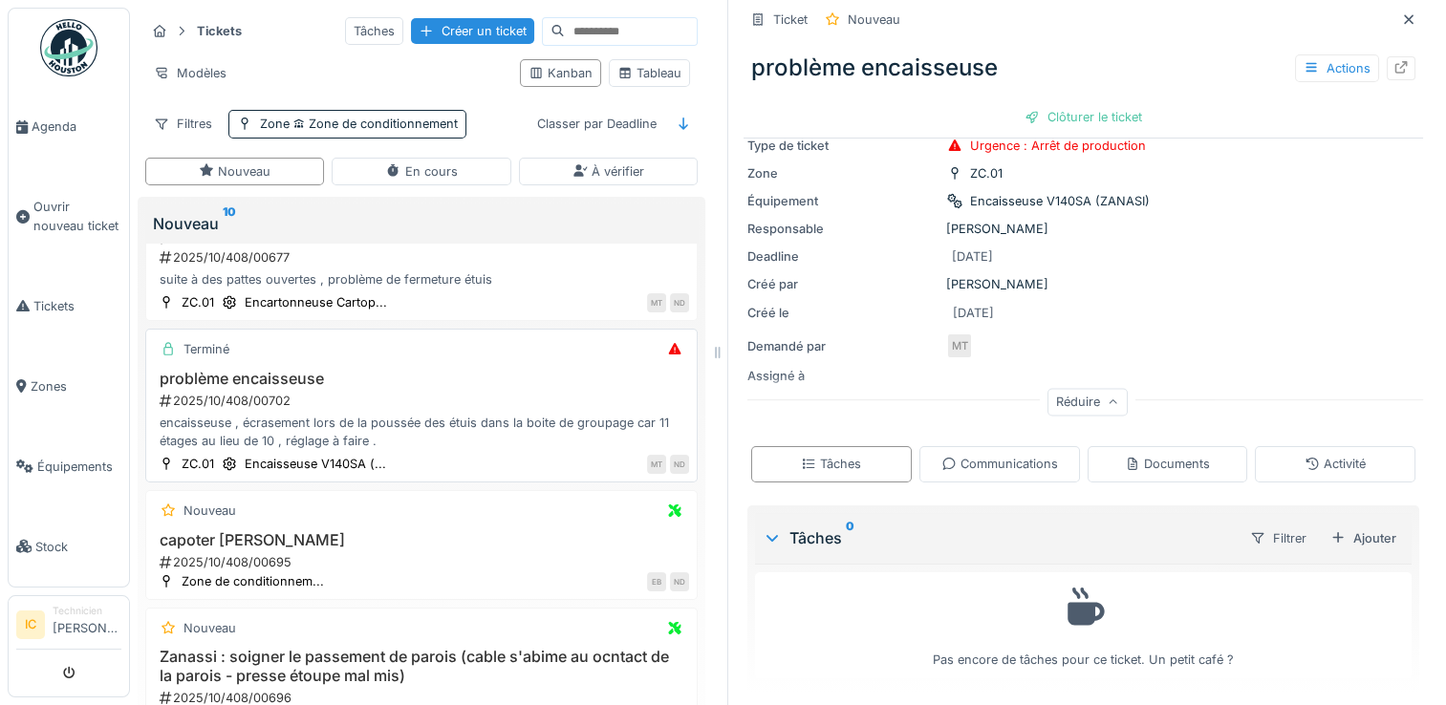
scroll to position [82, 0]
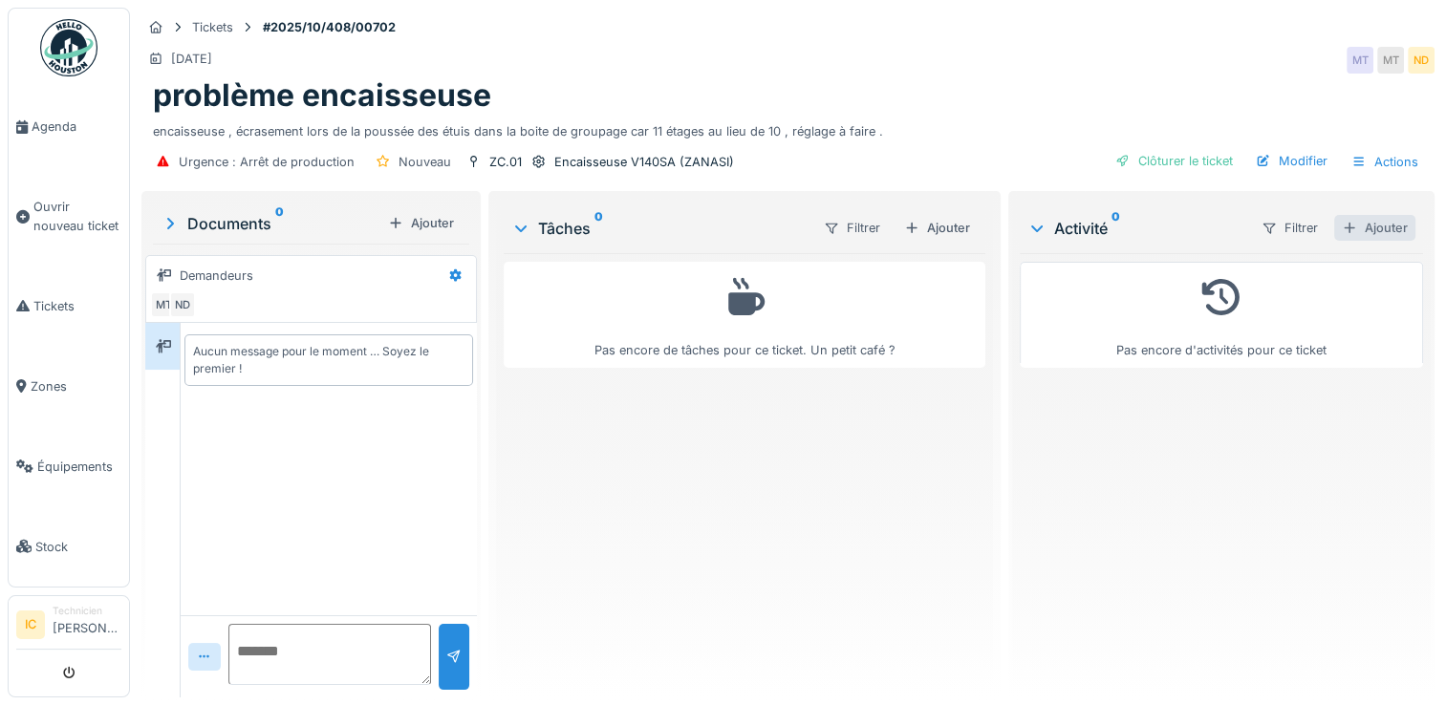
click at [1342, 230] on div "Ajouter" at bounding box center [1374, 228] width 81 height 26
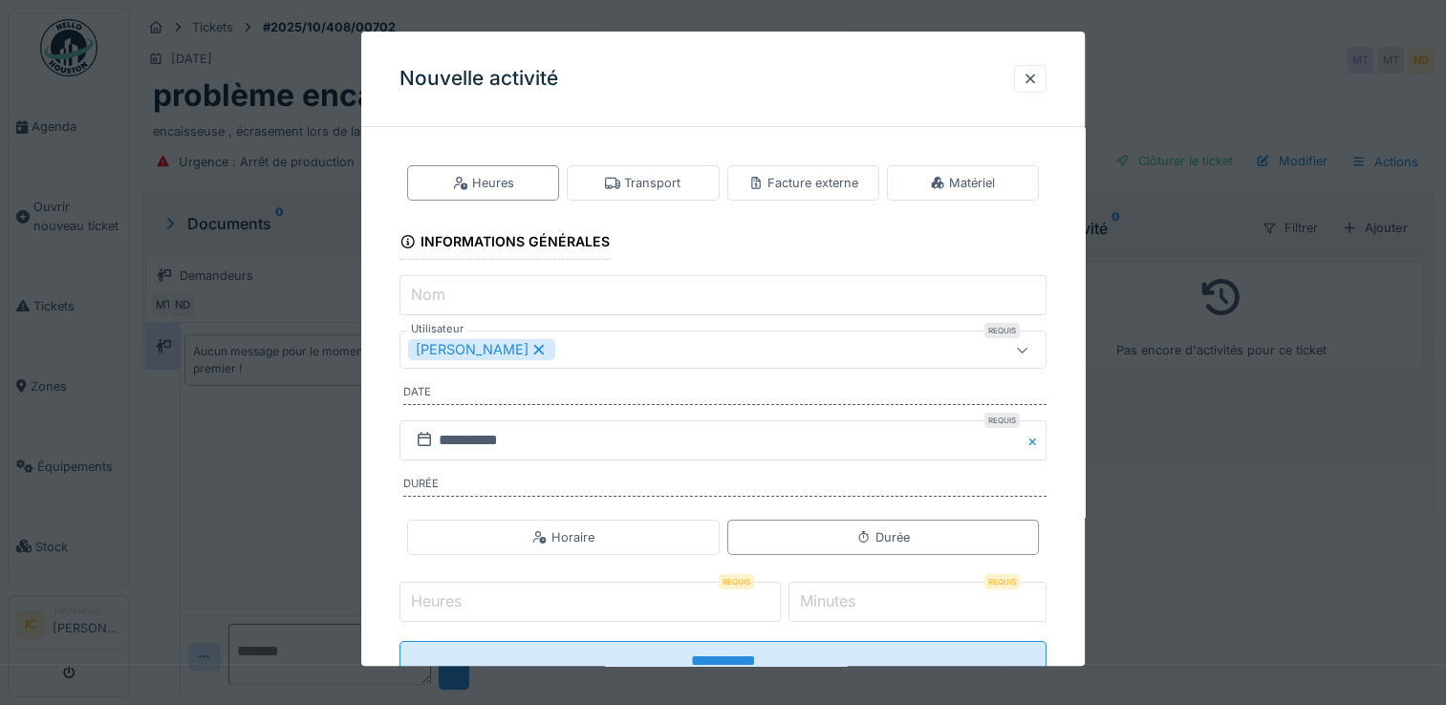
click at [634, 602] on input "Heures" at bounding box center [589, 602] width 381 height 40
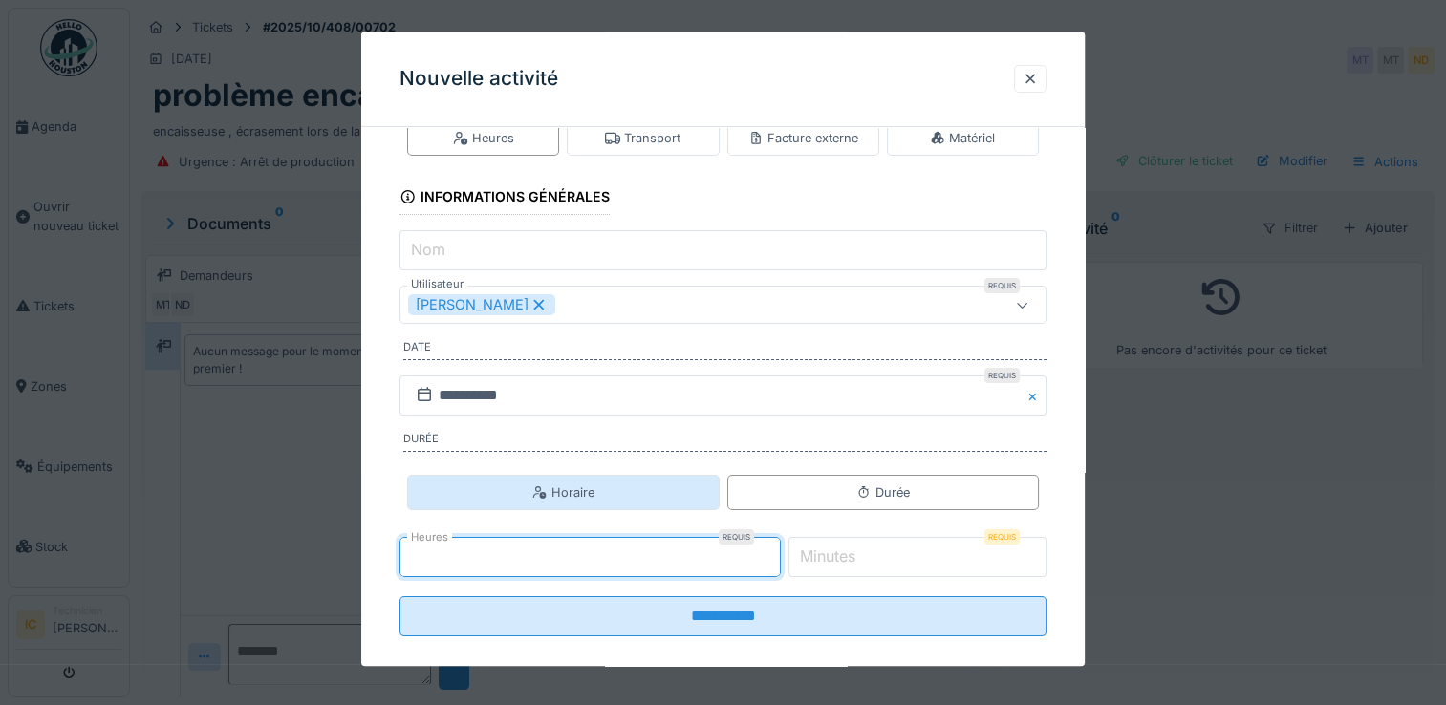
scroll to position [65, 0]
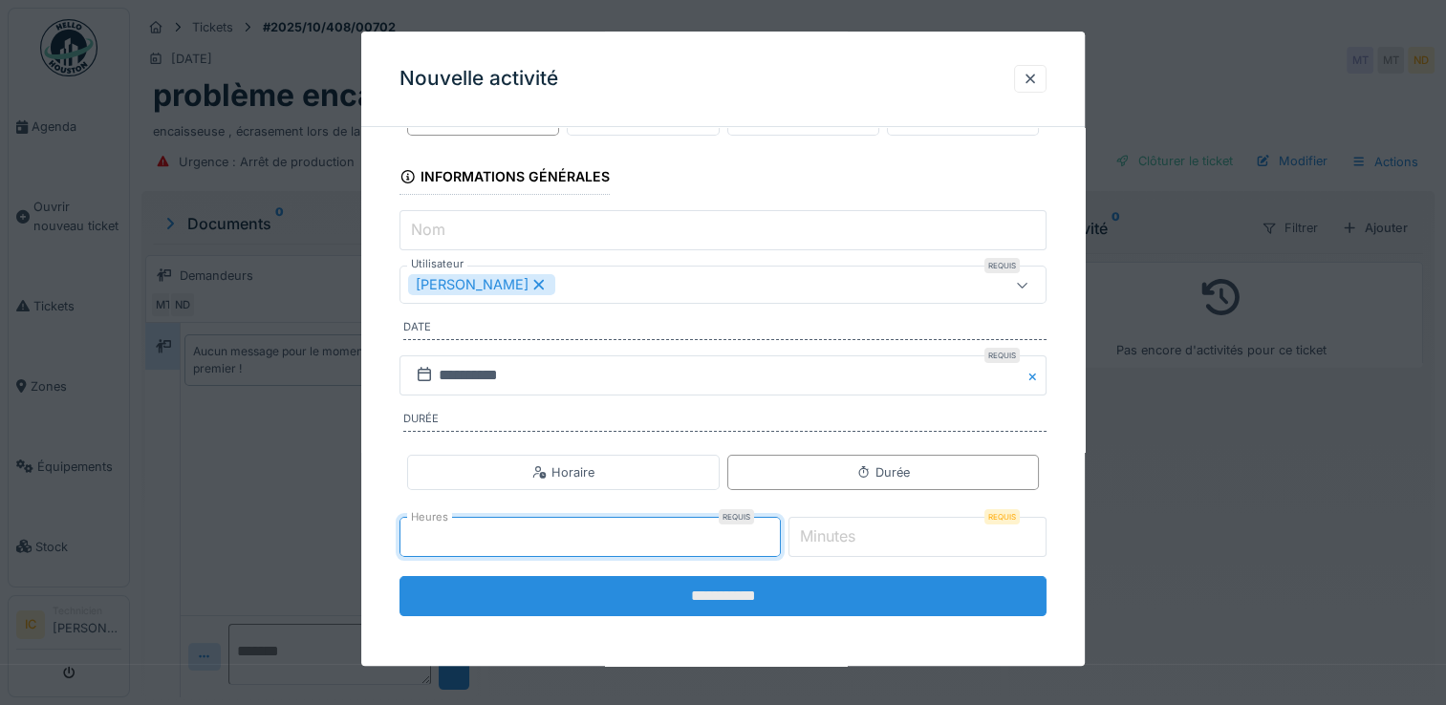
type input "*"
click at [718, 593] on input "**********" at bounding box center [722, 596] width 647 height 40
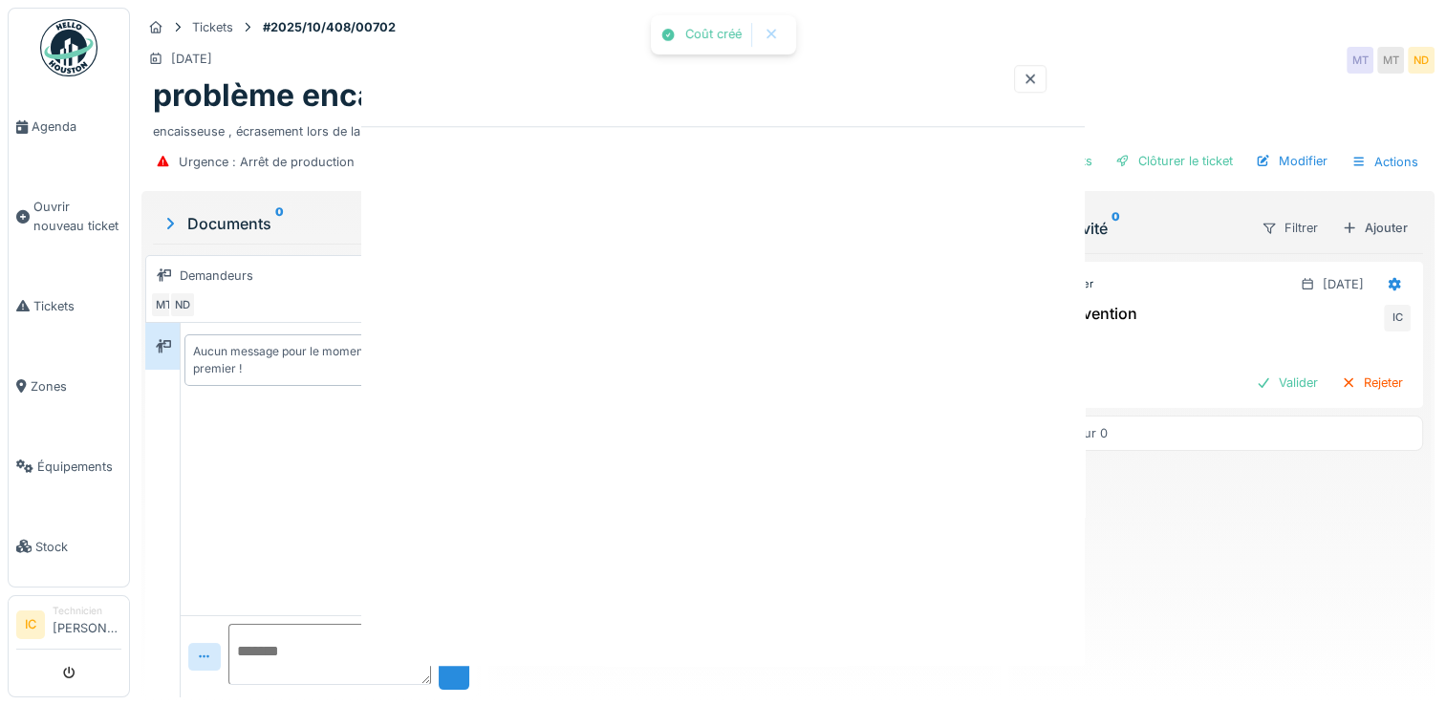
scroll to position [0, 0]
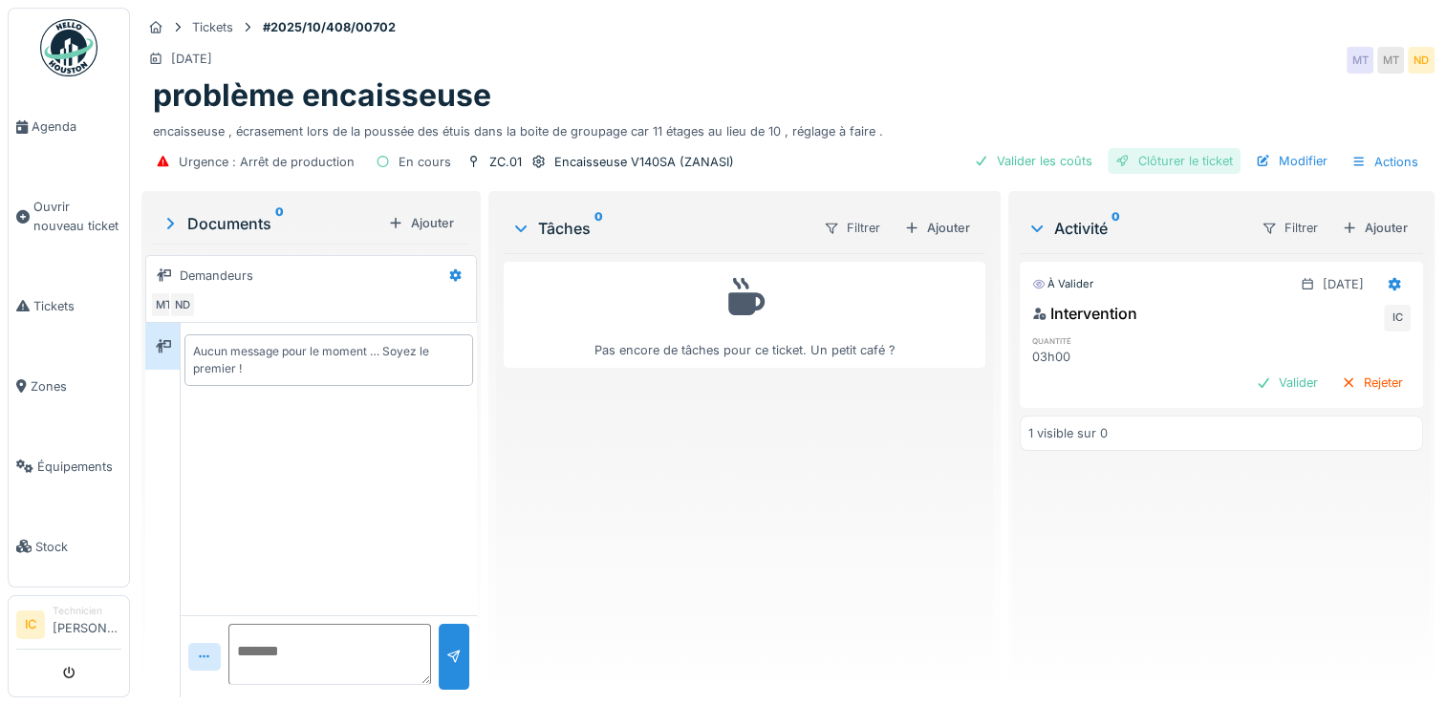
click at [1153, 159] on div "Clôturer le ticket" at bounding box center [1174, 161] width 133 height 26
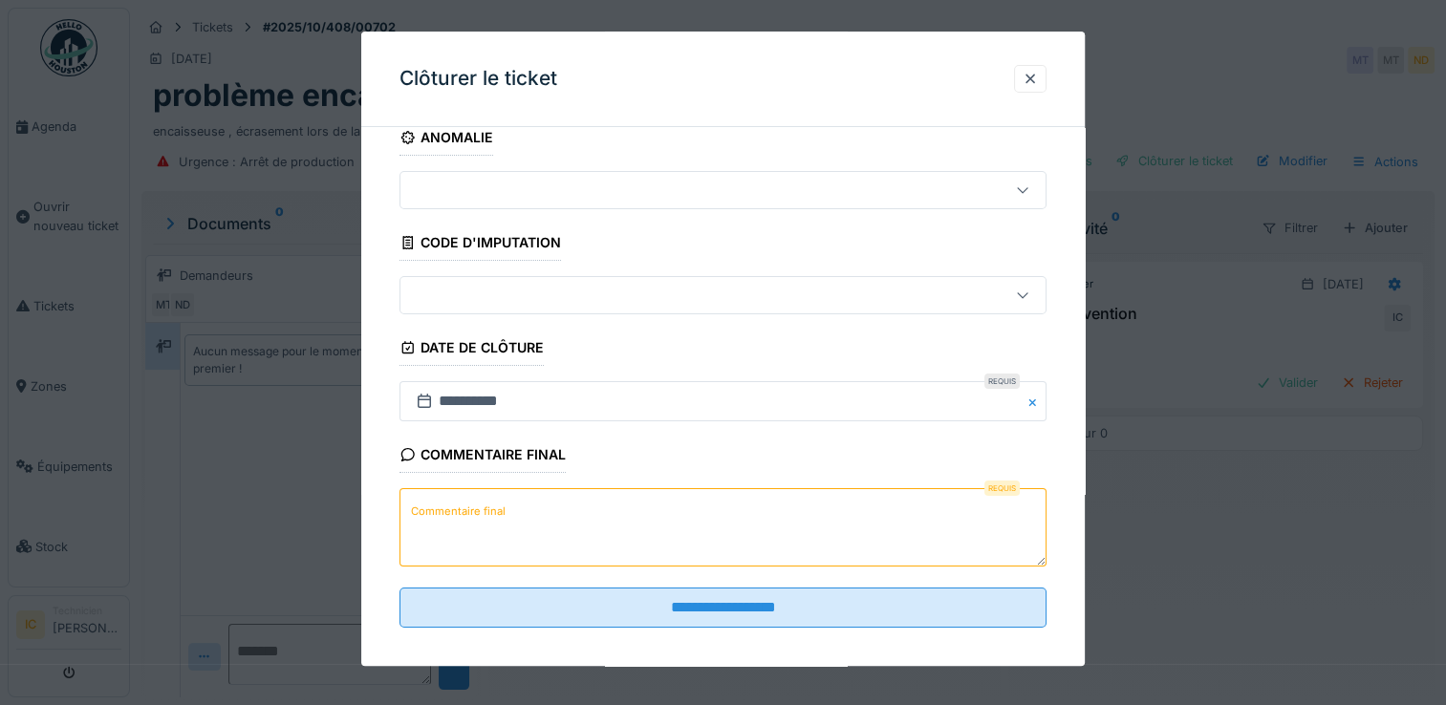
scroll to position [34, 0]
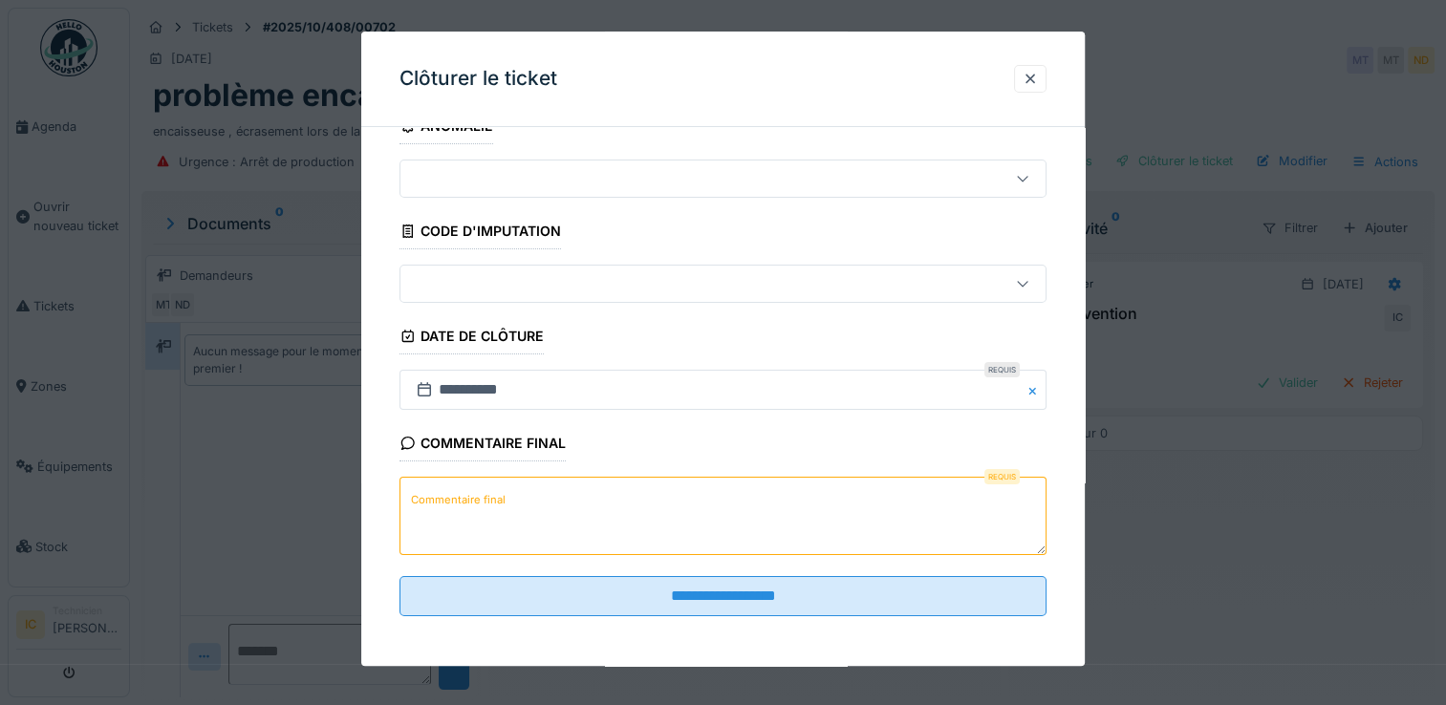
click at [480, 503] on label "Commentaire final" at bounding box center [458, 500] width 102 height 24
click at [480, 503] on textarea "Commentaire final" at bounding box center [722, 517] width 647 height 78
click at [531, 499] on textarea "Commentaire final" at bounding box center [722, 517] width 647 height 78
paste textarea "**********"
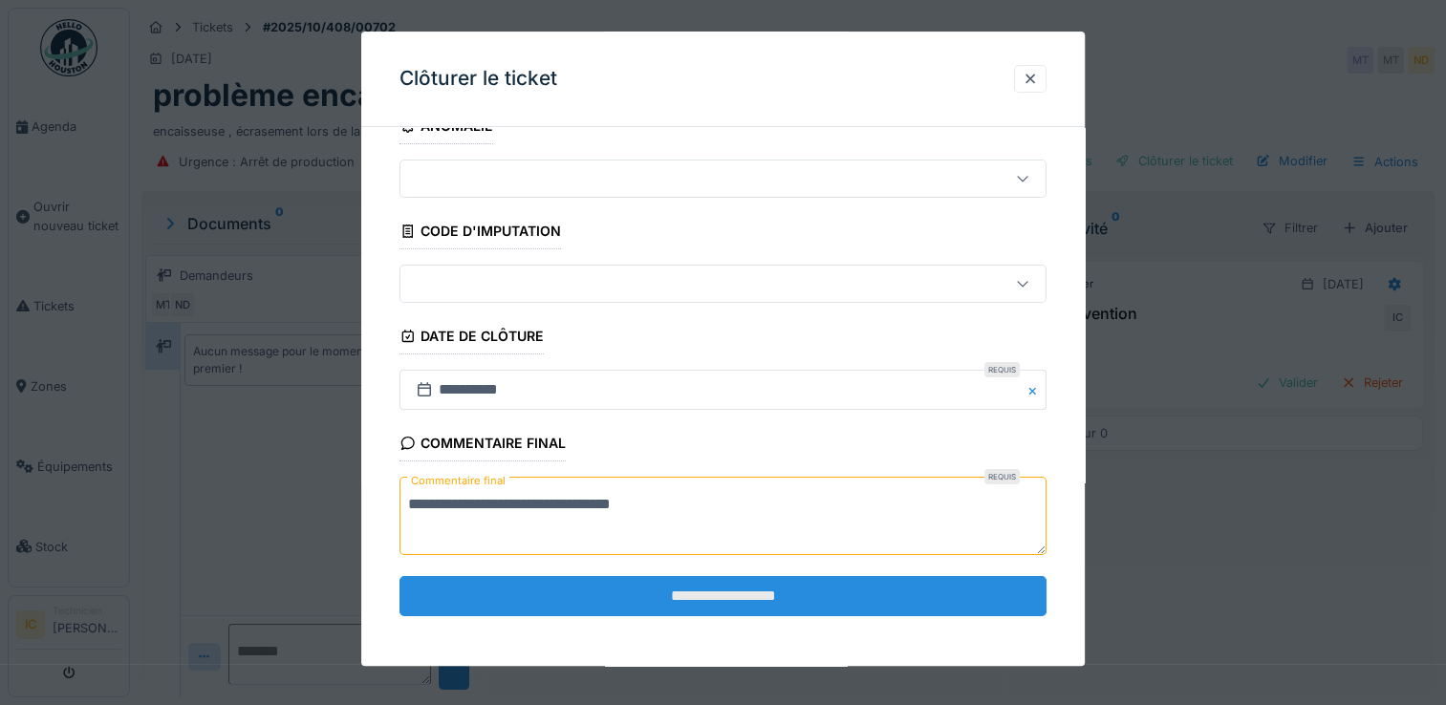
type textarea "**********"
click at [711, 589] on input "**********" at bounding box center [722, 596] width 647 height 40
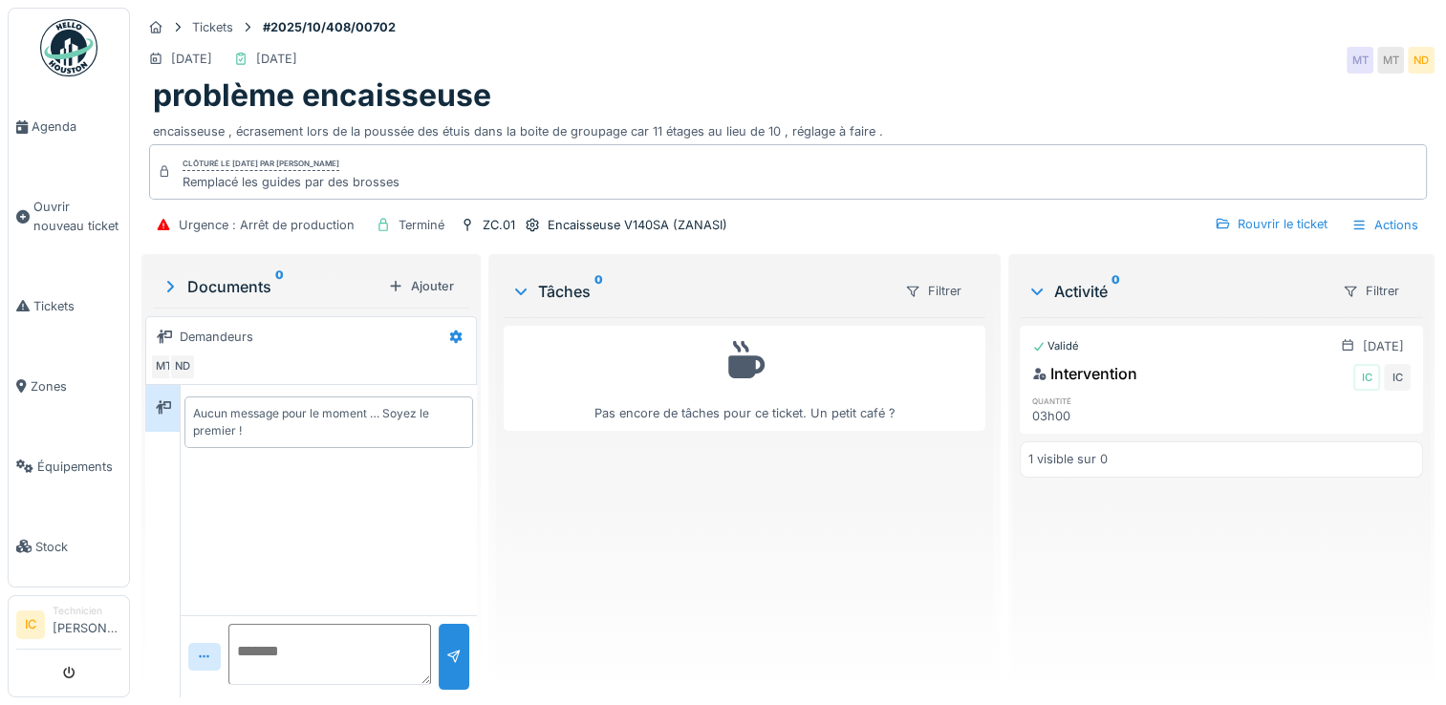
scroll to position [0, 0]
